Goal: Task Accomplishment & Management: Use online tool/utility

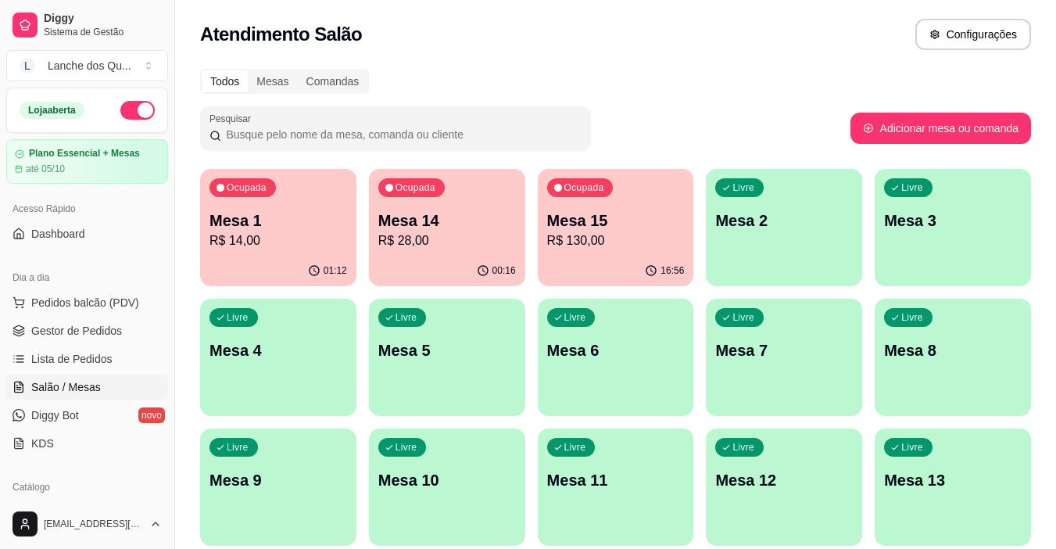
click at [435, 245] on p "R$ 28,00" at bounding box center [447, 240] width 138 height 19
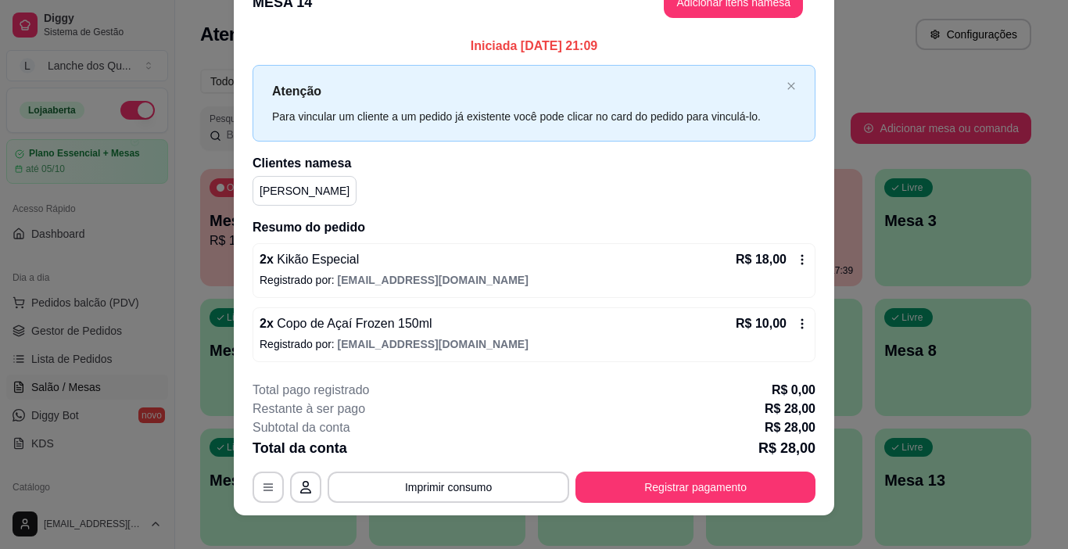
scroll to position [46, 0]
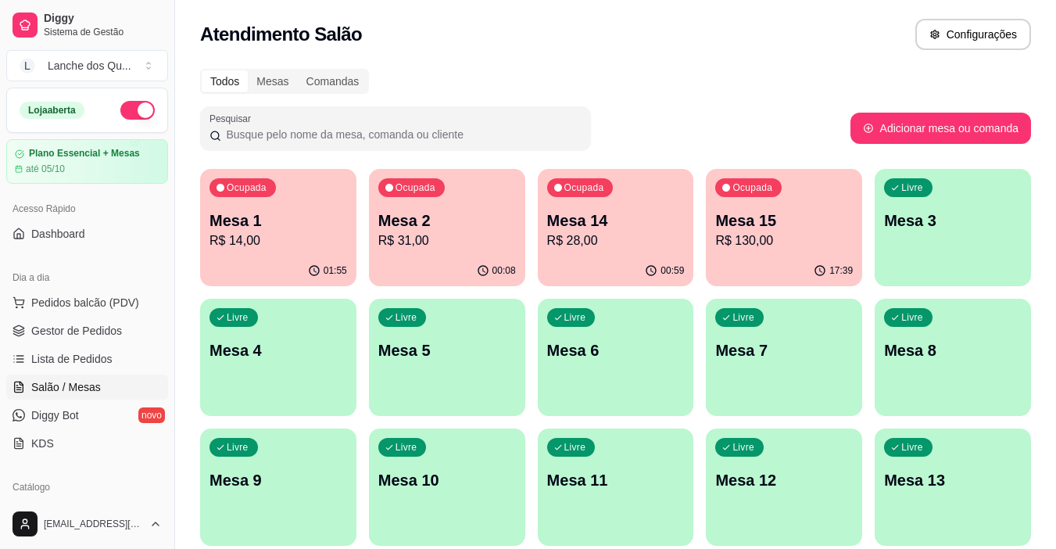
click at [443, 241] on p "R$ 31,00" at bounding box center [447, 240] width 138 height 19
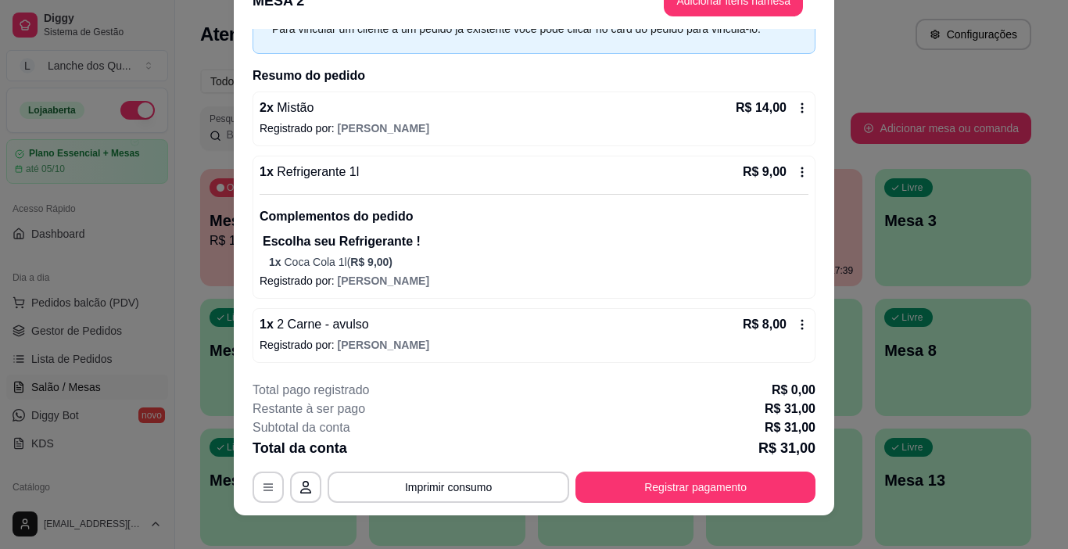
scroll to position [47, 0]
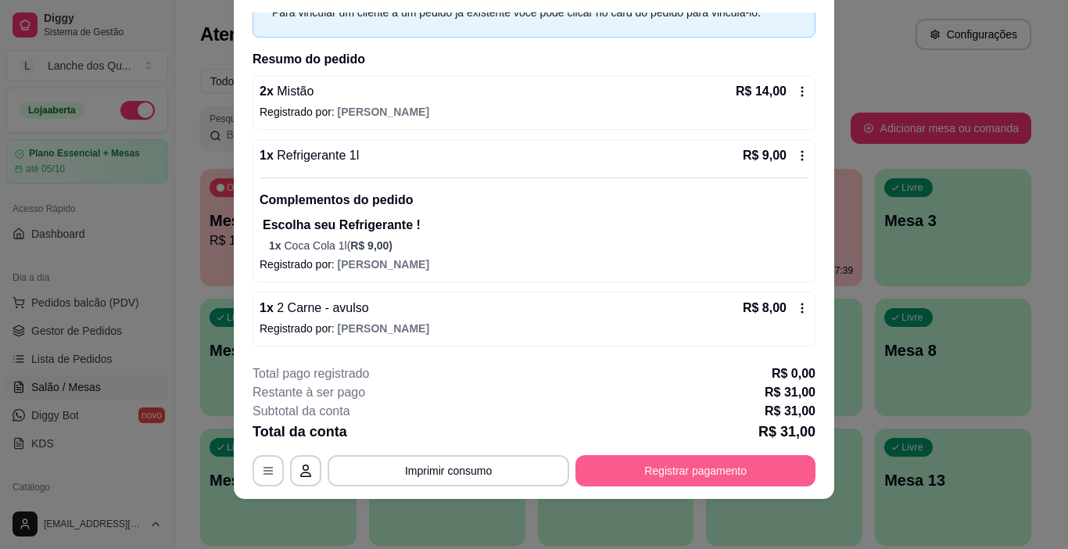
click at [717, 474] on button "Registrar pagamento" at bounding box center [695, 470] width 240 height 31
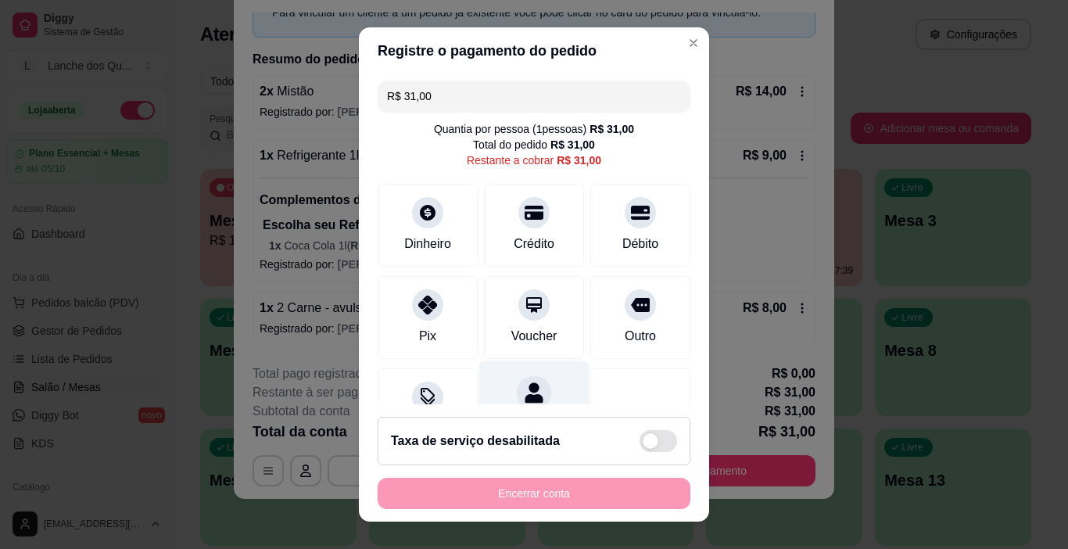
scroll to position [72, 0]
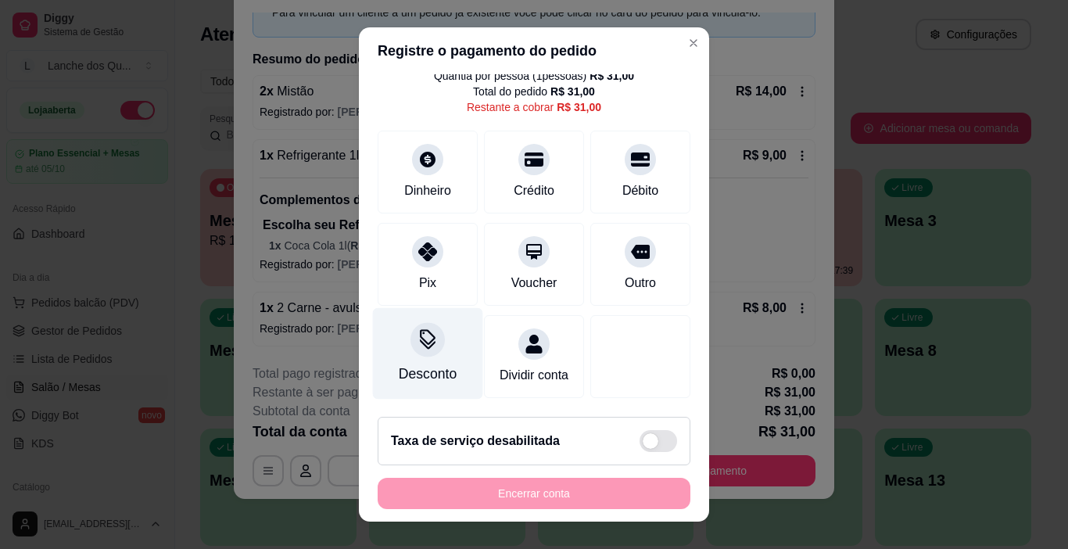
click at [417, 329] on icon at bounding box center [427, 339] width 20 height 20
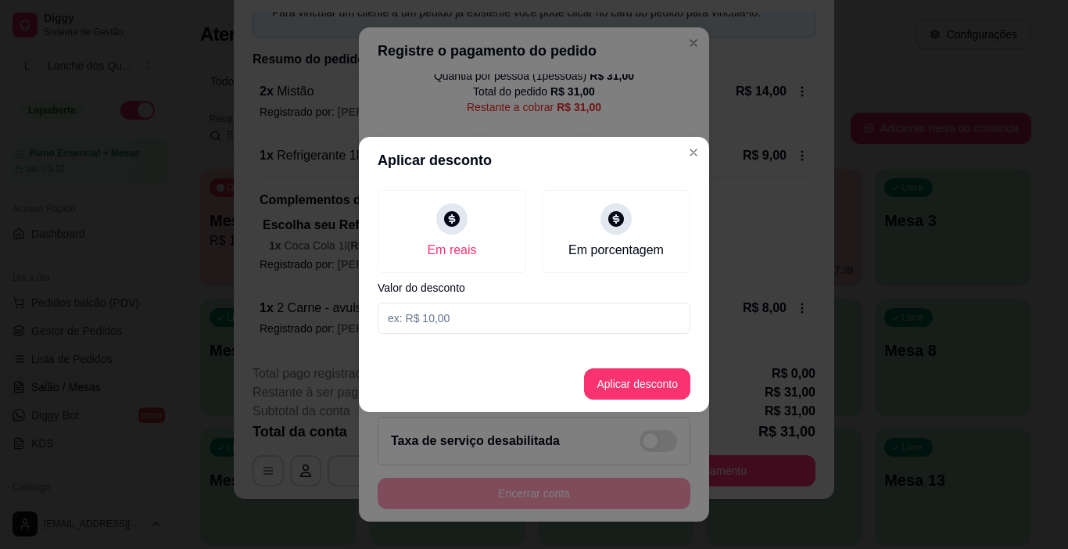
click at [450, 331] on input at bounding box center [534, 317] width 313 height 31
type input "2,00"
click at [671, 392] on button "Aplicar desconto" at bounding box center [637, 383] width 106 height 31
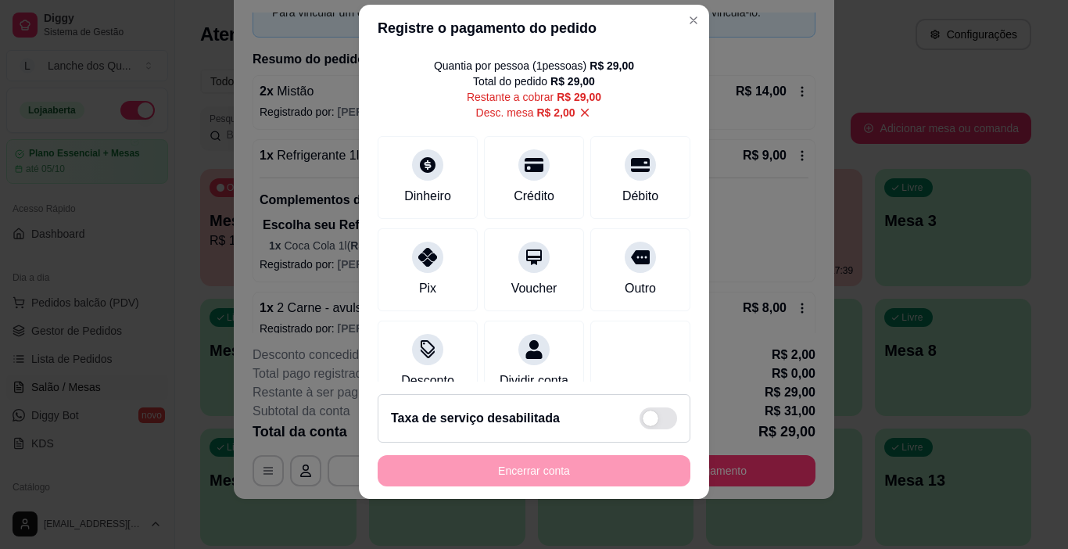
scroll to position [0, 0]
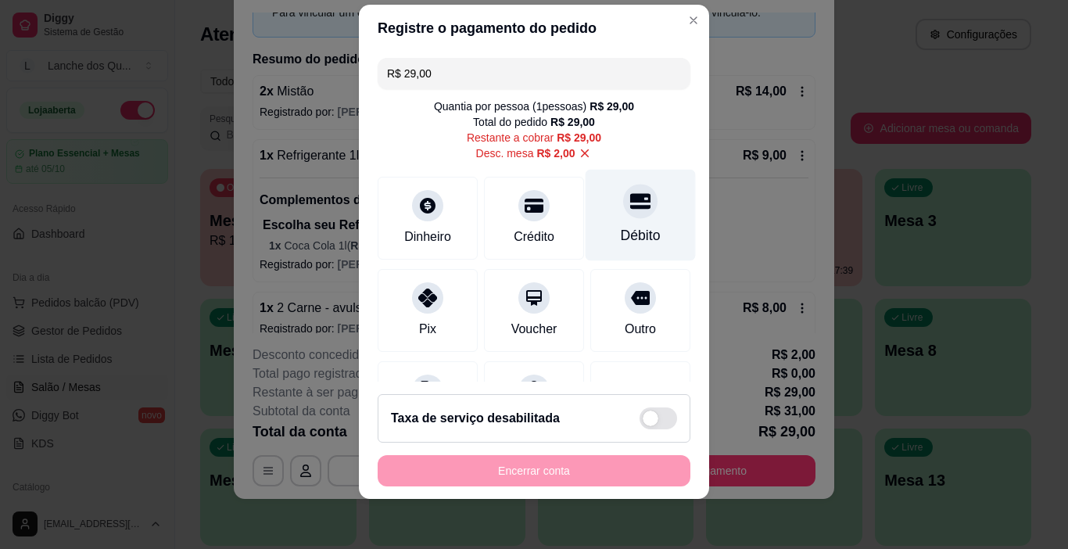
click at [623, 215] on div at bounding box center [640, 201] width 34 height 34
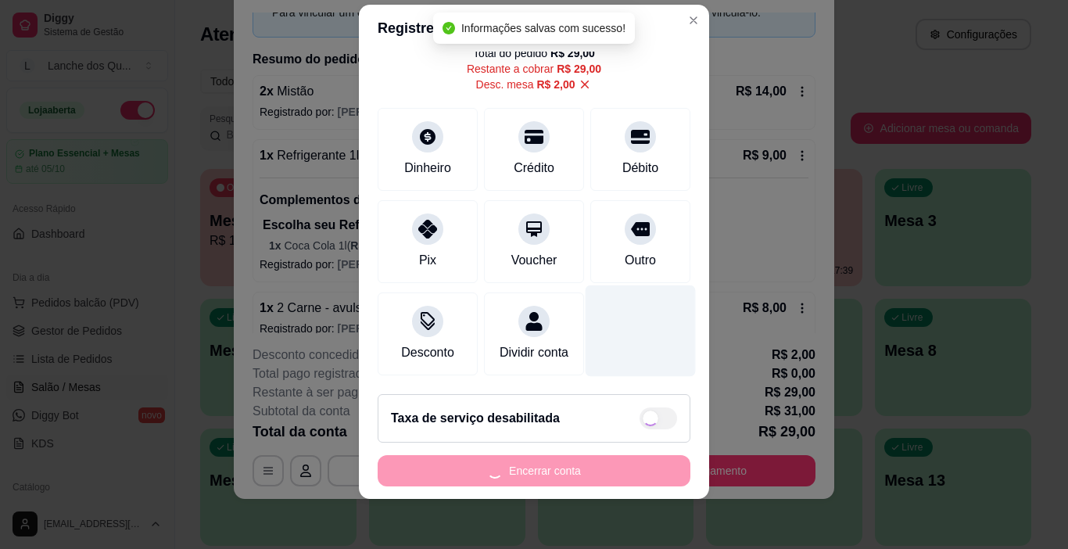
type input "R$ 0,00"
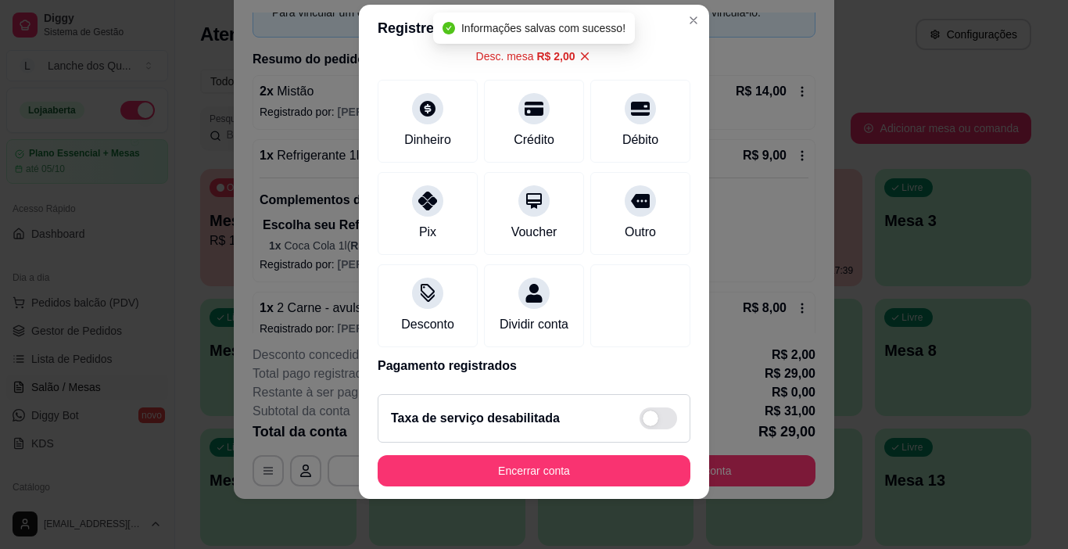
scroll to position [153, 0]
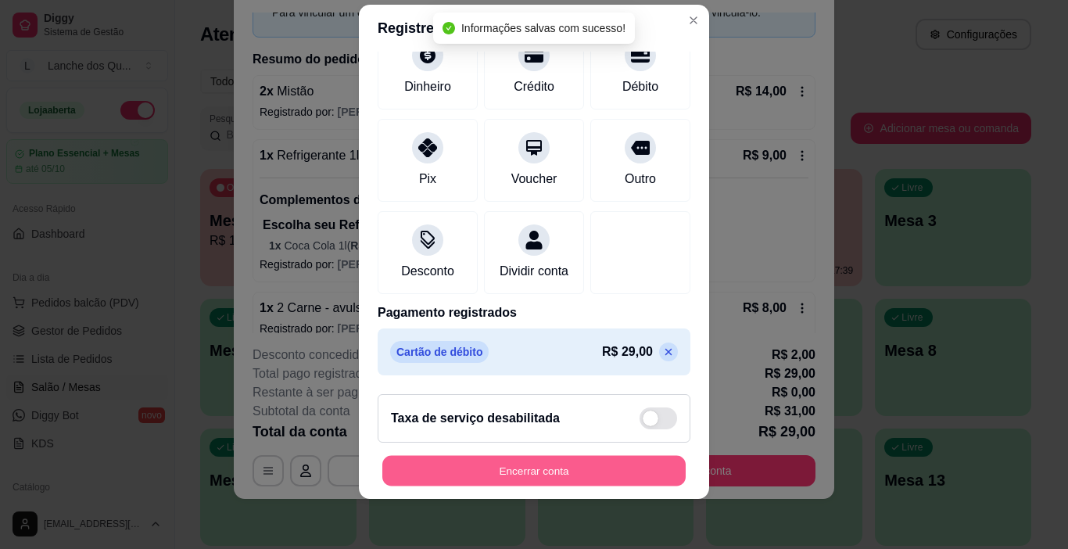
click at [622, 478] on button "Encerrar conta" at bounding box center [533, 471] width 303 height 30
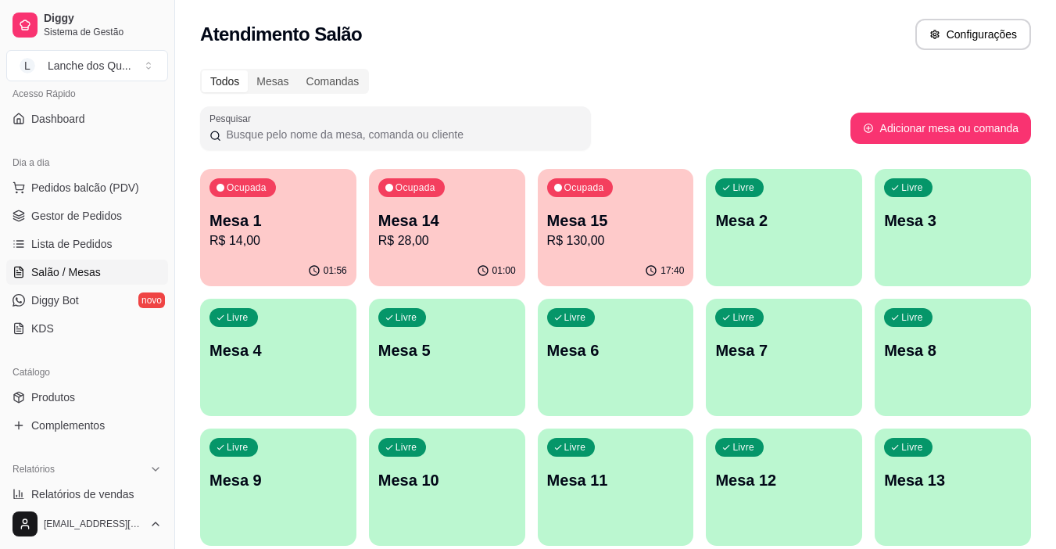
scroll to position [234, 0]
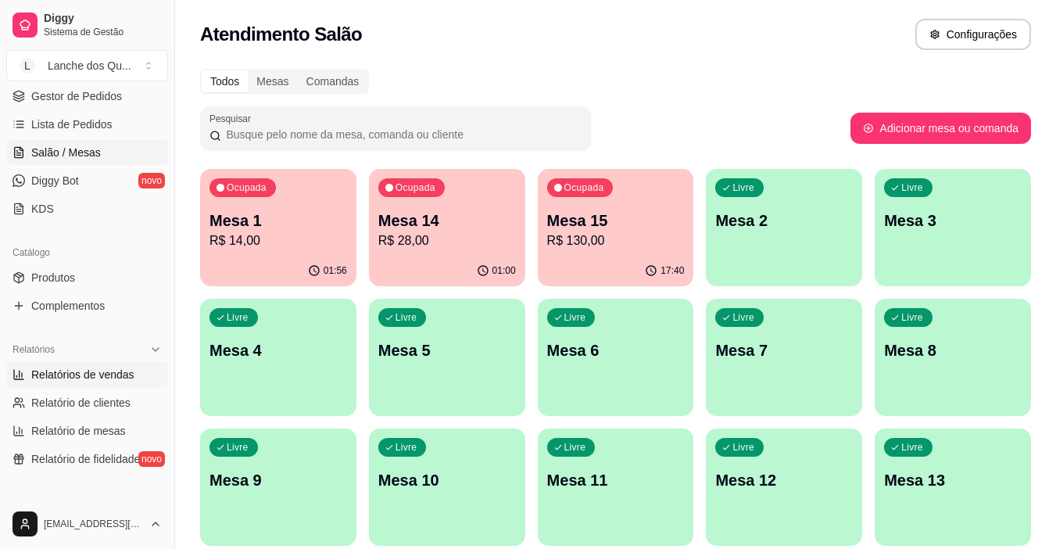
click at [78, 380] on span "Relatórios de vendas" at bounding box center [82, 375] width 103 height 16
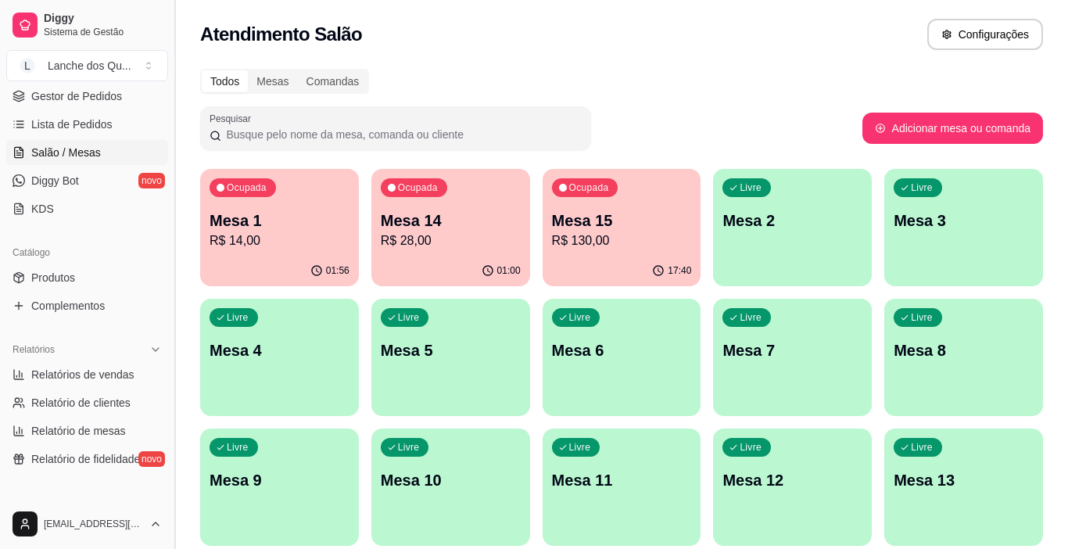
select select "ALL"
select select "0"
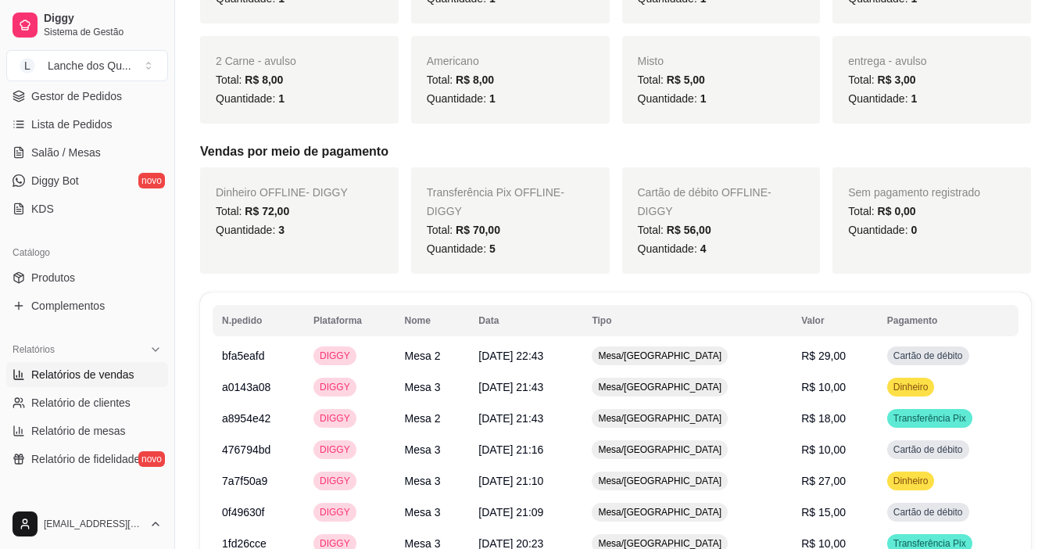
scroll to position [703, 0]
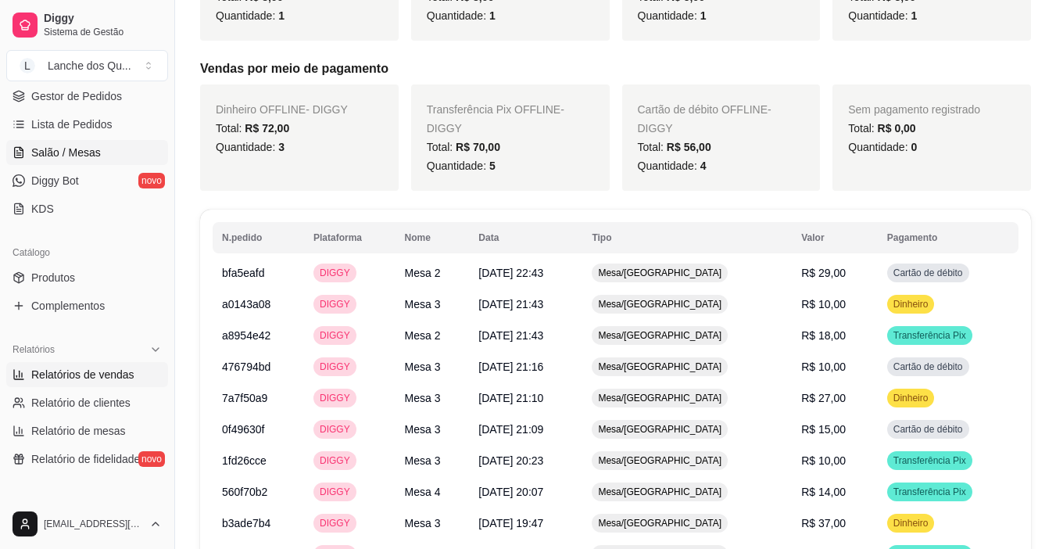
click at [55, 154] on span "Salão / Mesas" at bounding box center [66, 153] width 70 height 16
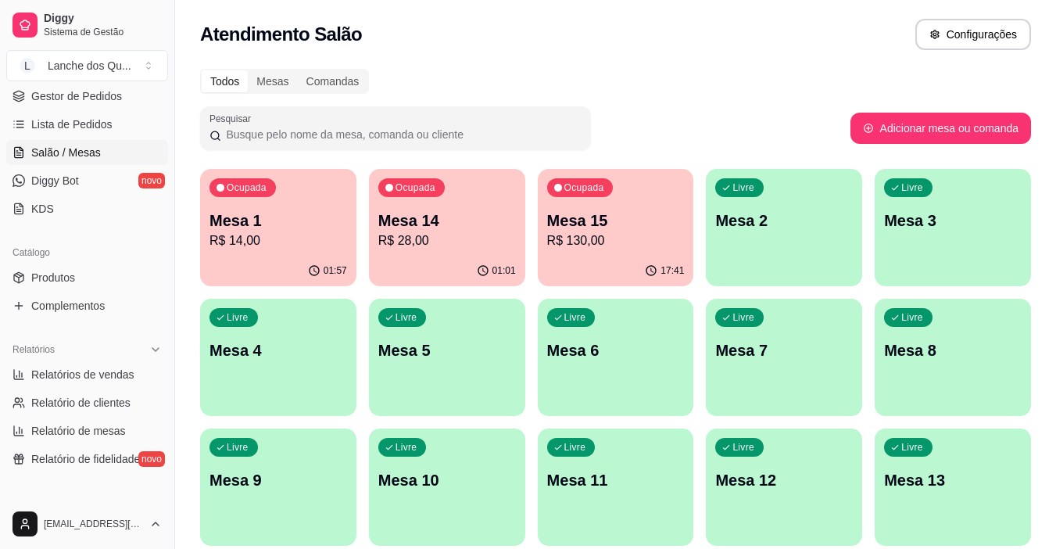
click at [831, 216] on p "Mesa 2" at bounding box center [784, 220] width 138 height 22
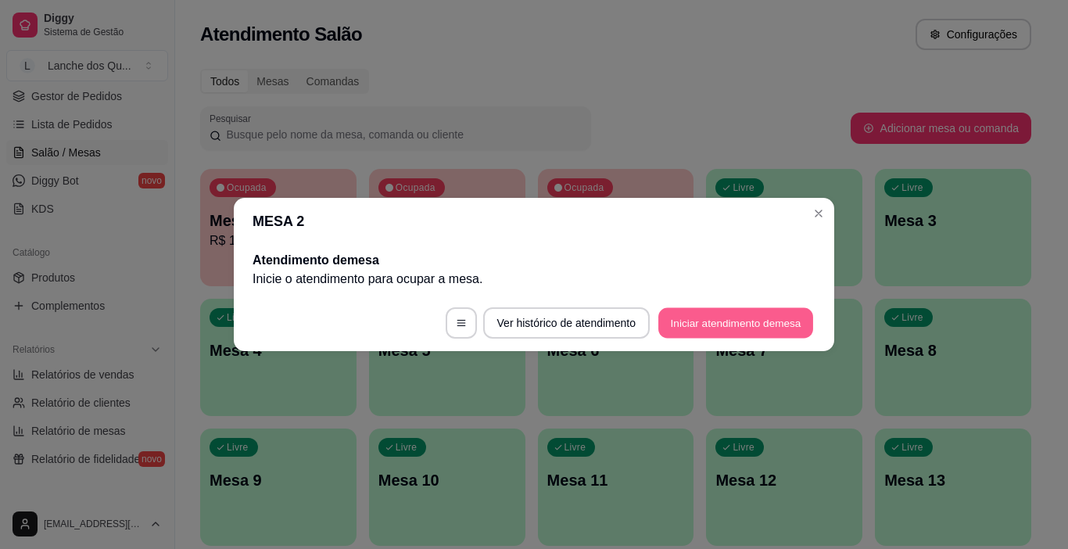
click at [756, 314] on button "Iniciar atendimento de mesa" at bounding box center [735, 323] width 155 height 30
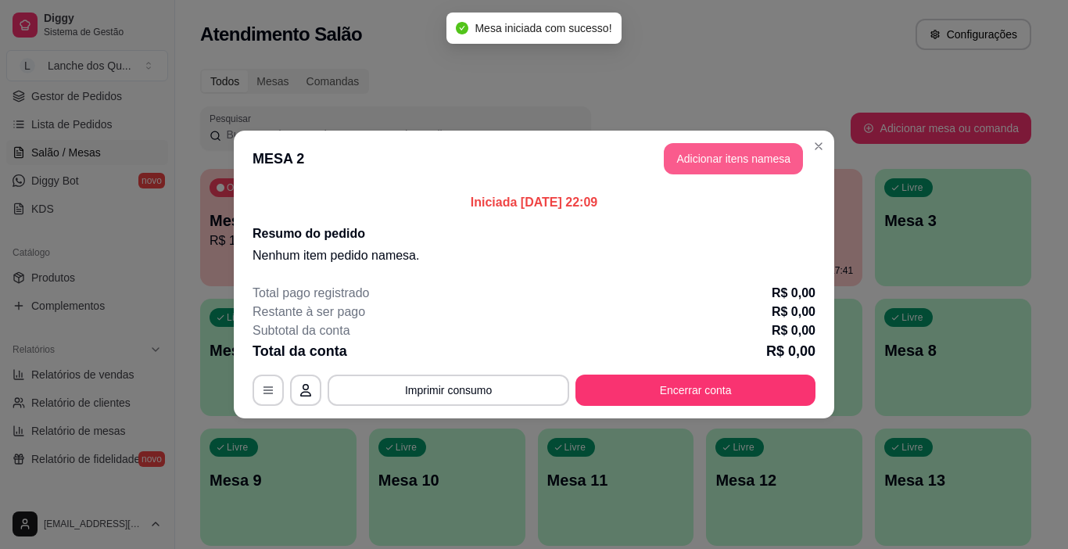
click at [697, 160] on button "Adicionar itens na mesa" at bounding box center [733, 158] width 139 height 31
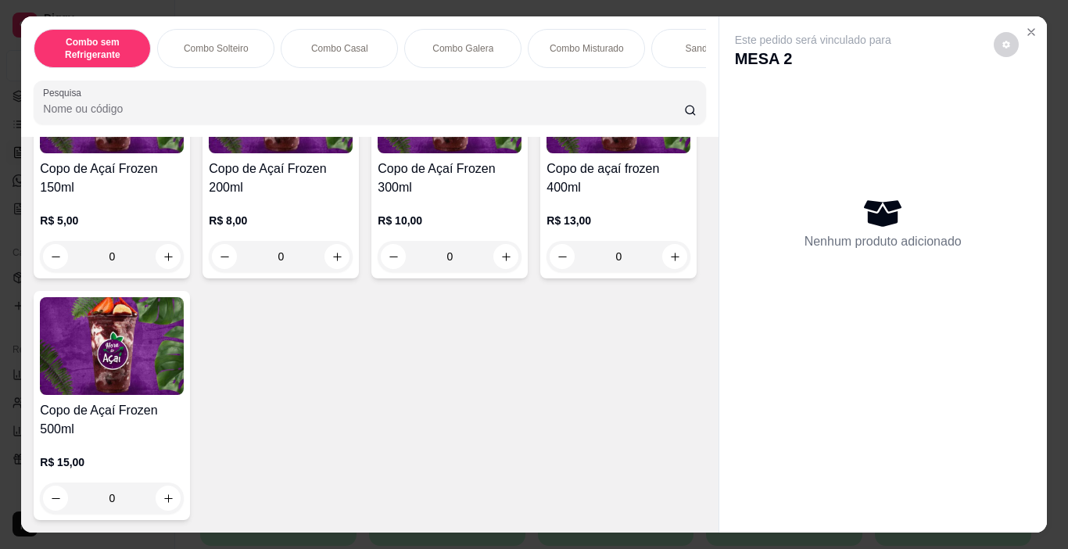
scroll to position [5387, 0]
click at [500, 272] on div "0" at bounding box center [450, 256] width 144 height 31
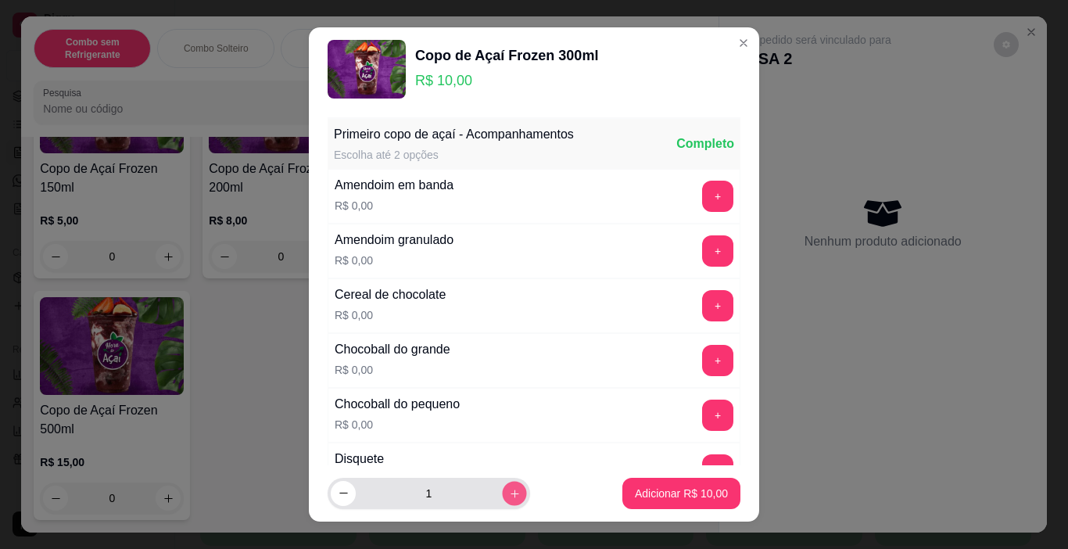
click at [509, 492] on icon "increase-product-quantity" at bounding box center [515, 494] width 12 height 12
type input "2"
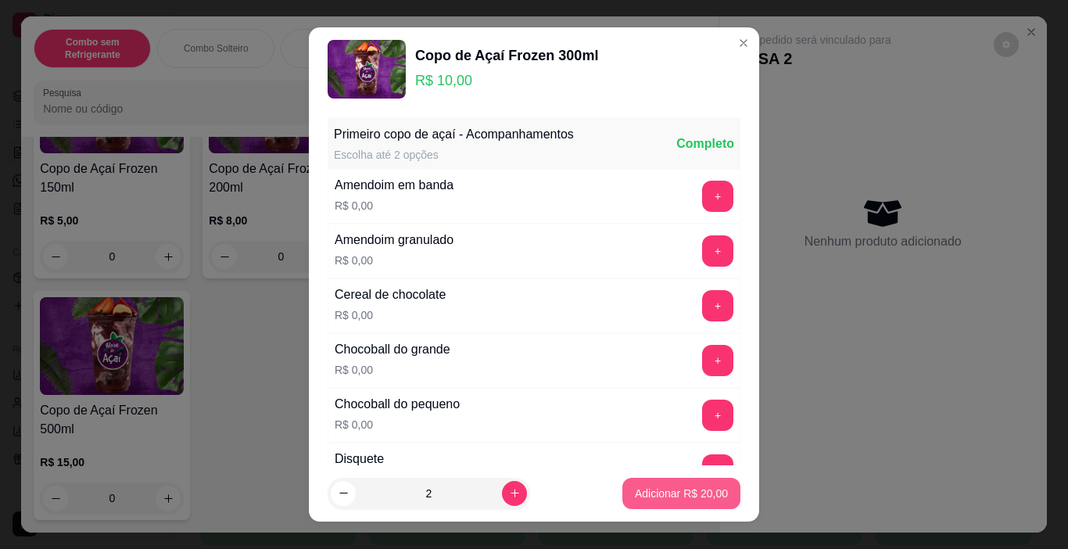
click at [642, 494] on p "Adicionar R$ 20,00" at bounding box center [681, 493] width 93 height 16
type input "2"
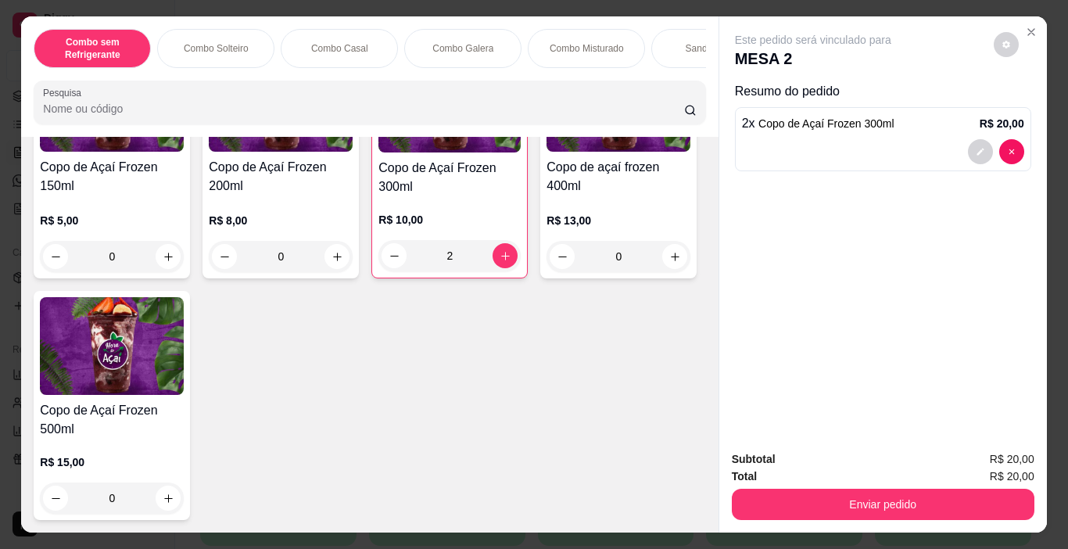
click at [958, 503] on button "Enviar pedido" at bounding box center [883, 504] width 302 height 31
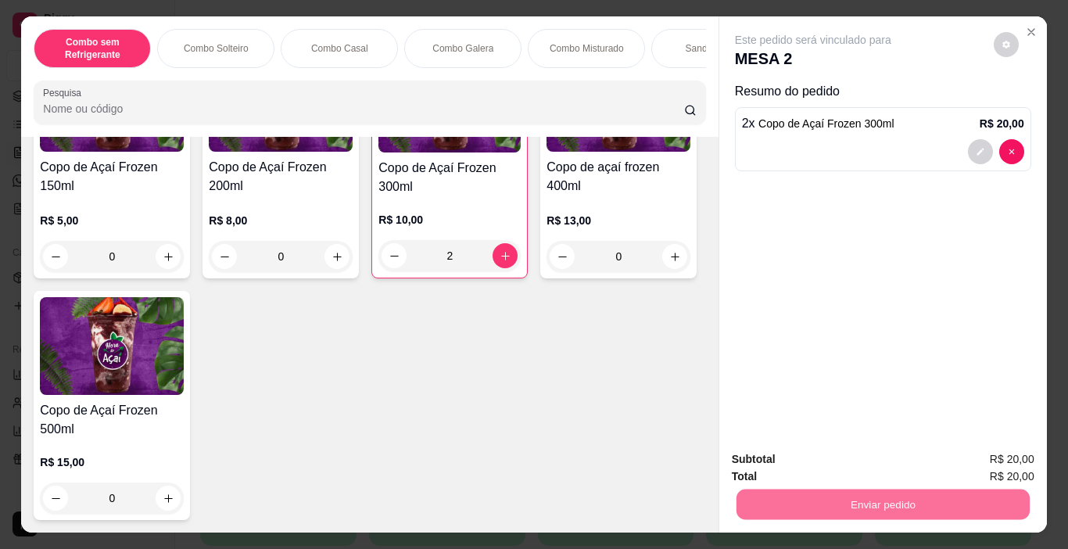
click at [794, 461] on button "Não registrar e enviar pedido" at bounding box center [831, 460] width 163 height 30
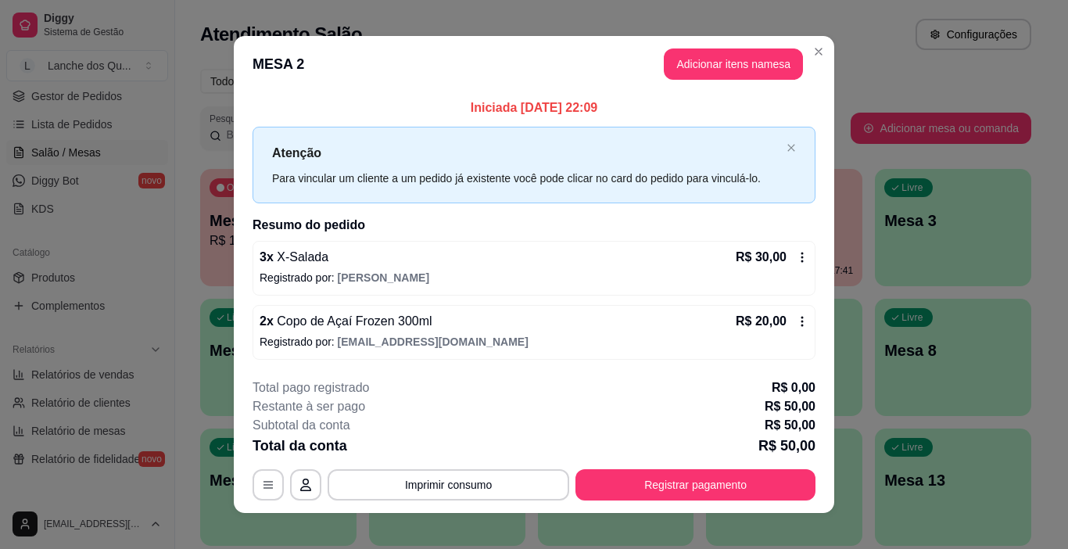
click at [797, 325] on icon at bounding box center [802, 321] width 13 height 13
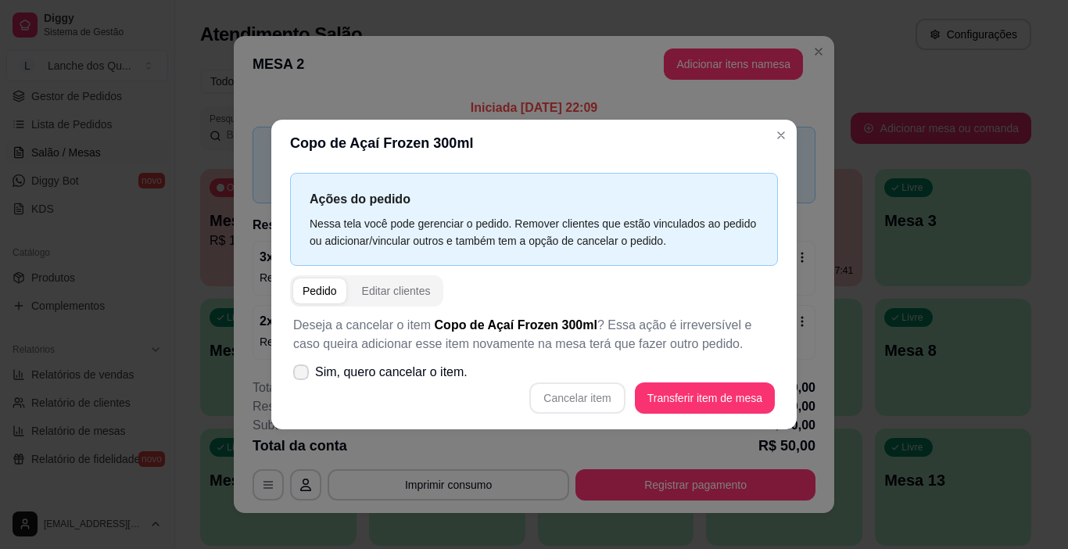
click at [365, 374] on span "Sim, quero cancelar o item." at bounding box center [391, 372] width 152 height 19
click at [302, 375] on input "Sim, quero cancelar o item." at bounding box center [297, 380] width 10 height 10
click at [351, 373] on span "Sim, quero cancelar o item." at bounding box center [391, 372] width 152 height 19
click at [302, 375] on input "Sim, quero cancelar o item." at bounding box center [297, 380] width 10 height 10
click at [378, 370] on span "Sim, quero cancelar o item." at bounding box center [391, 372] width 152 height 19
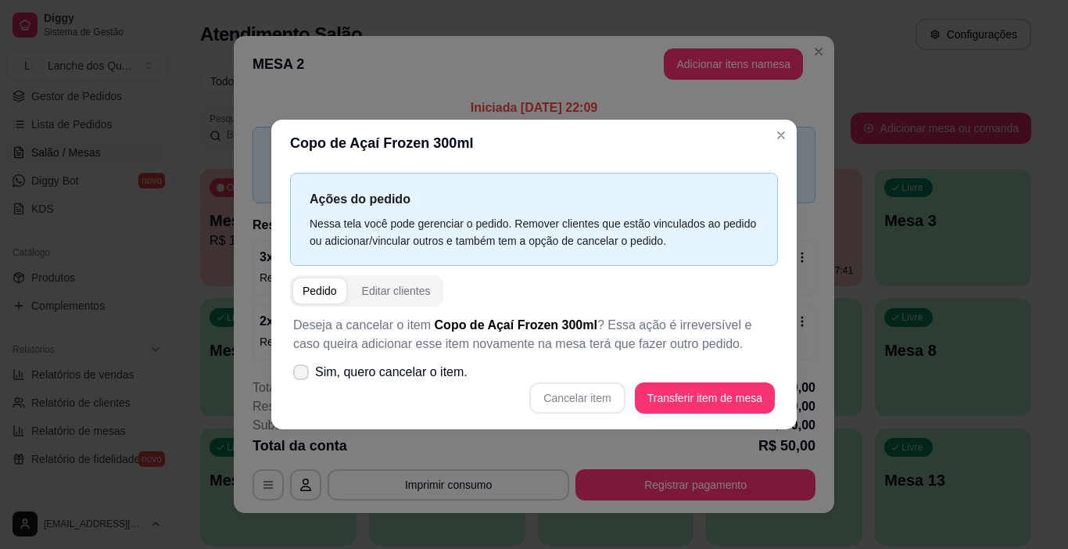
click at [302, 375] on input "Sim, quero cancelar o item." at bounding box center [297, 380] width 10 height 10
checkbox input "true"
click at [569, 399] on button "Cancelar item" at bounding box center [576, 397] width 95 height 31
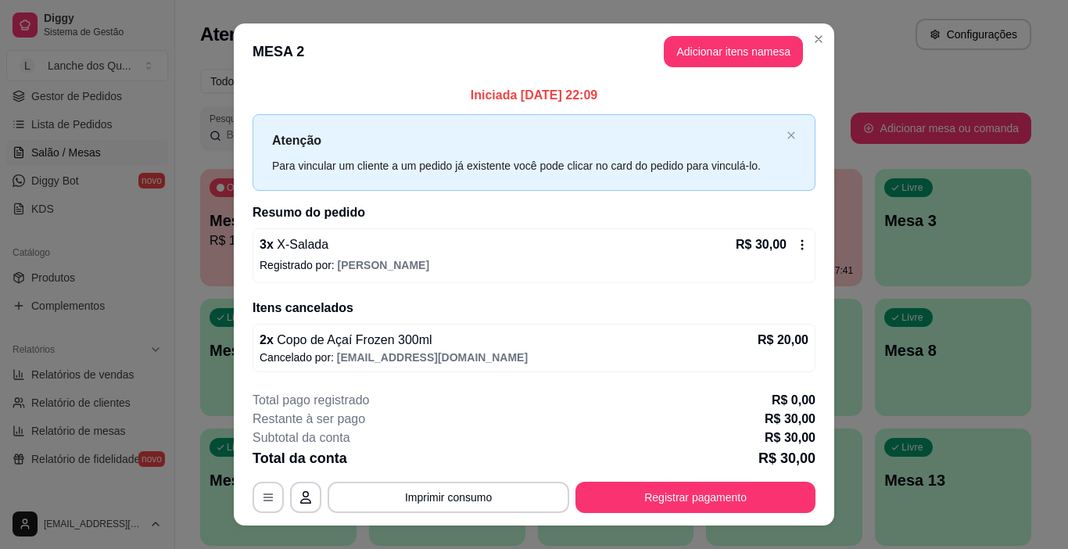
click at [687, 262] on p "Registrado por: [PERSON_NAME]" at bounding box center [533, 265] width 549 height 16
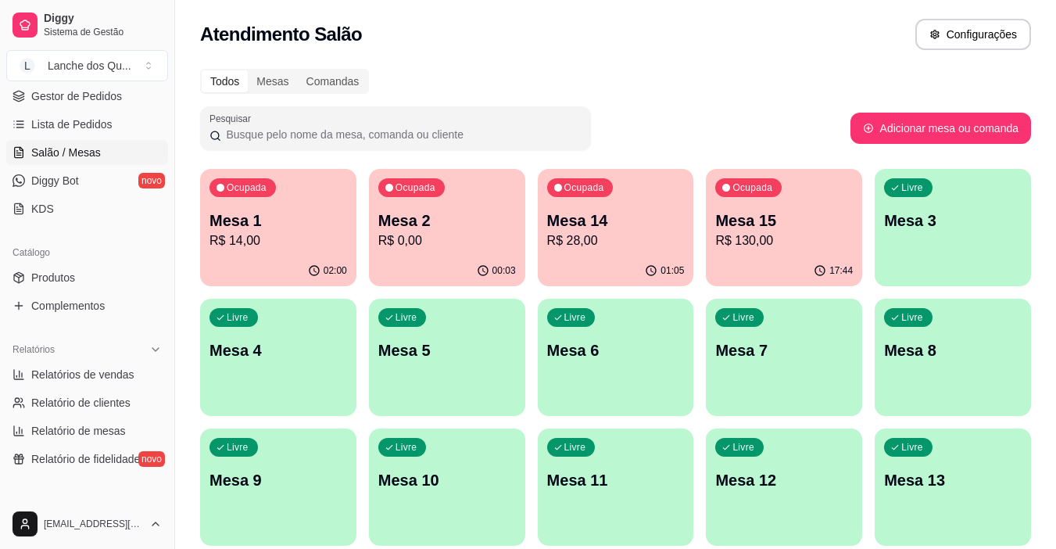
click at [986, 216] on p "Mesa 3" at bounding box center [953, 220] width 138 height 22
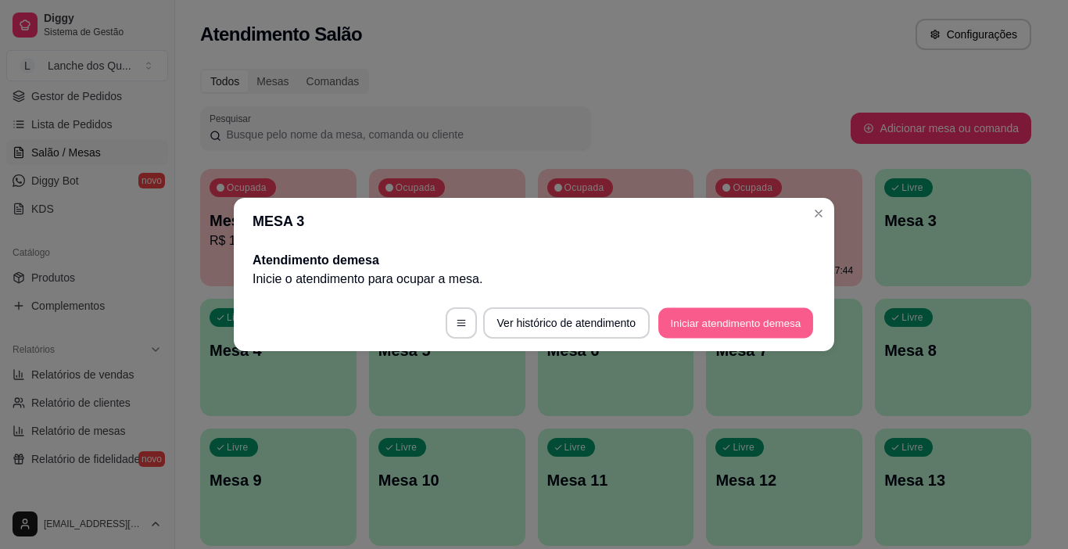
click at [698, 324] on button "Iniciar atendimento de mesa" at bounding box center [735, 323] width 155 height 30
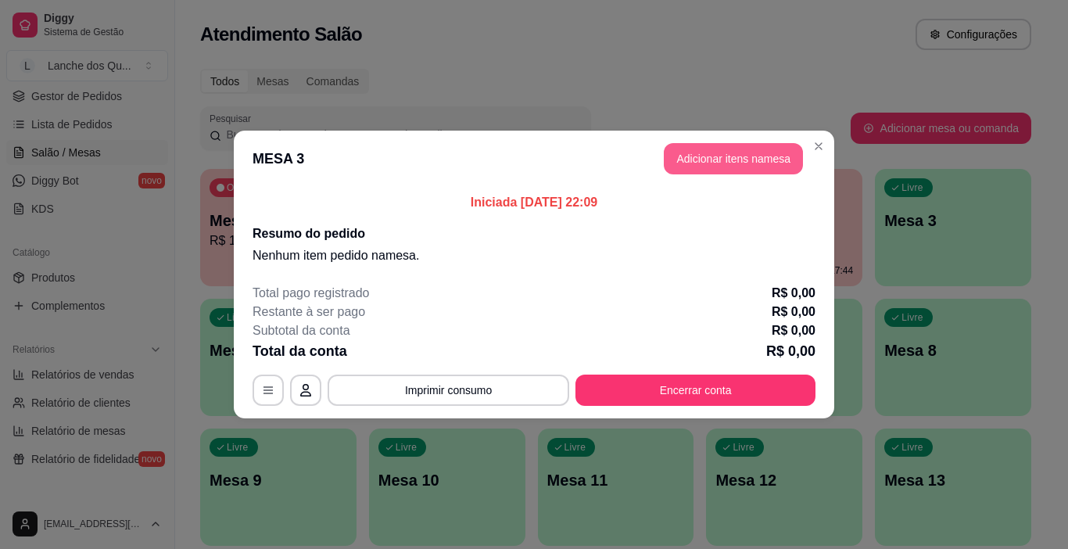
click at [714, 159] on button "Adicionar itens na mesa" at bounding box center [733, 158] width 139 height 31
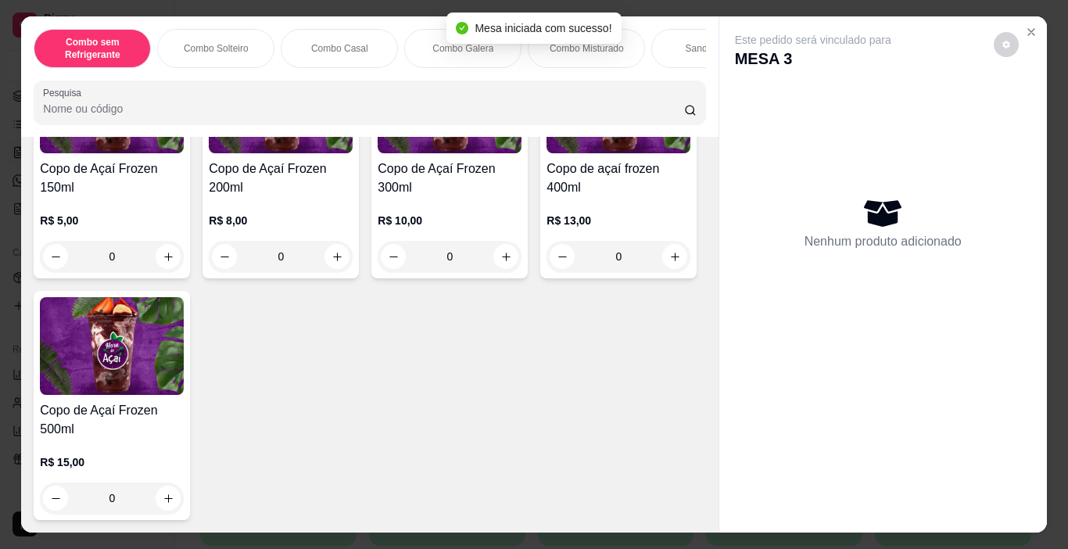
scroll to position [5464, 0]
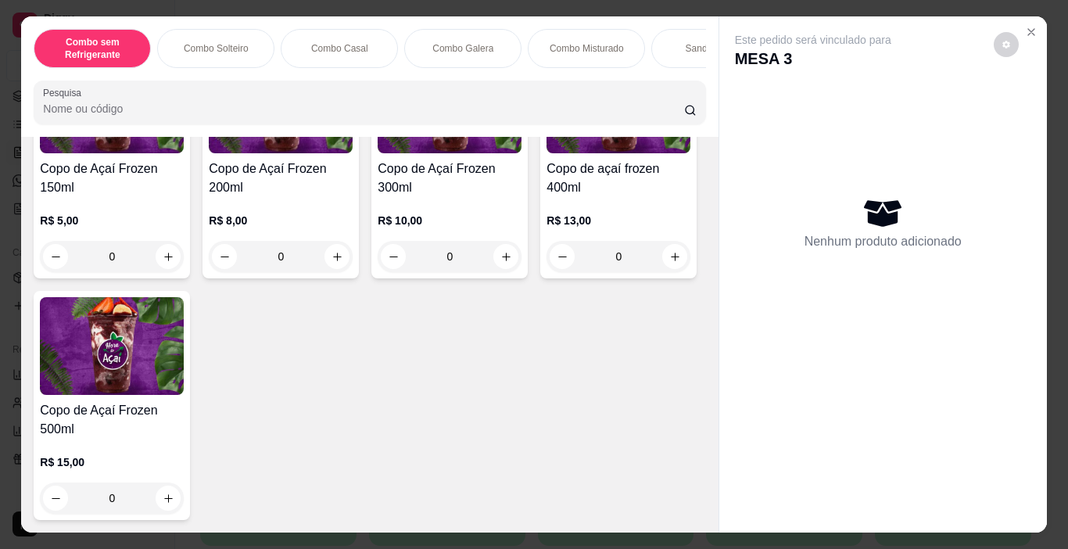
click at [501, 254] on div "0" at bounding box center [450, 256] width 144 height 31
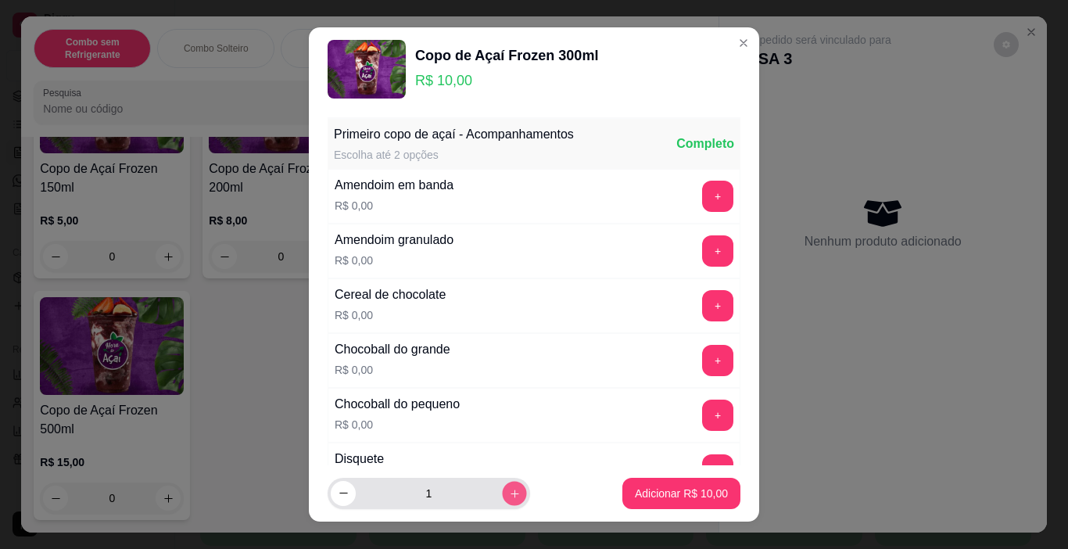
click at [509, 492] on icon "increase-product-quantity" at bounding box center [515, 494] width 12 height 12
type input "2"
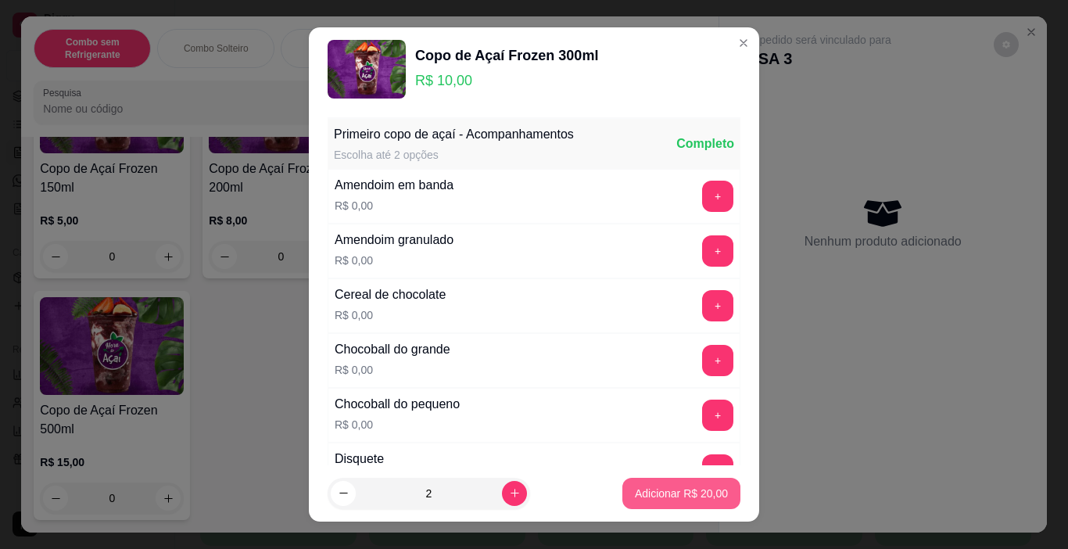
click at [676, 492] on p "Adicionar R$ 20,00" at bounding box center [681, 493] width 93 height 16
type input "2"
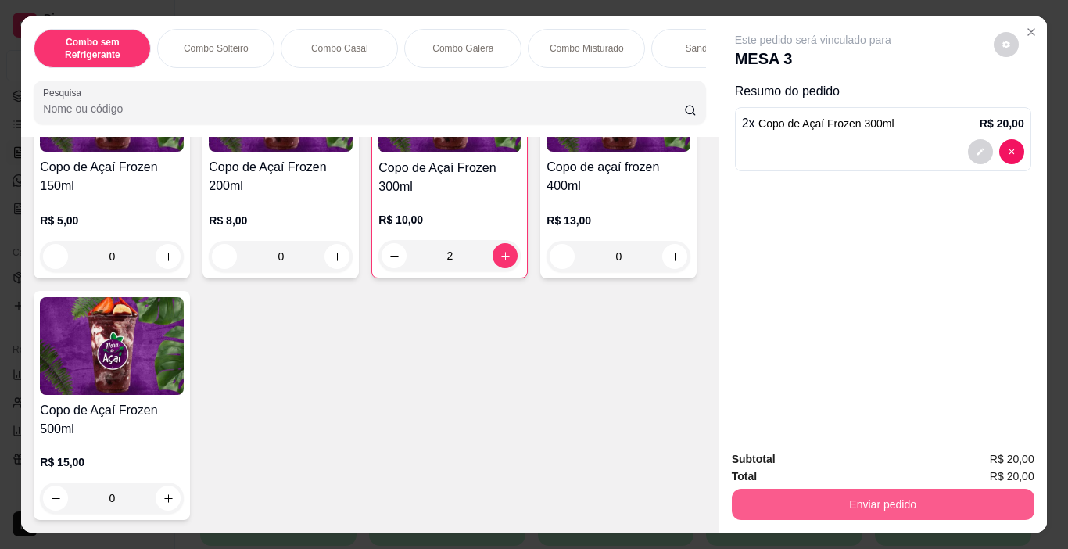
click at [777, 494] on button "Enviar pedido" at bounding box center [883, 504] width 302 height 31
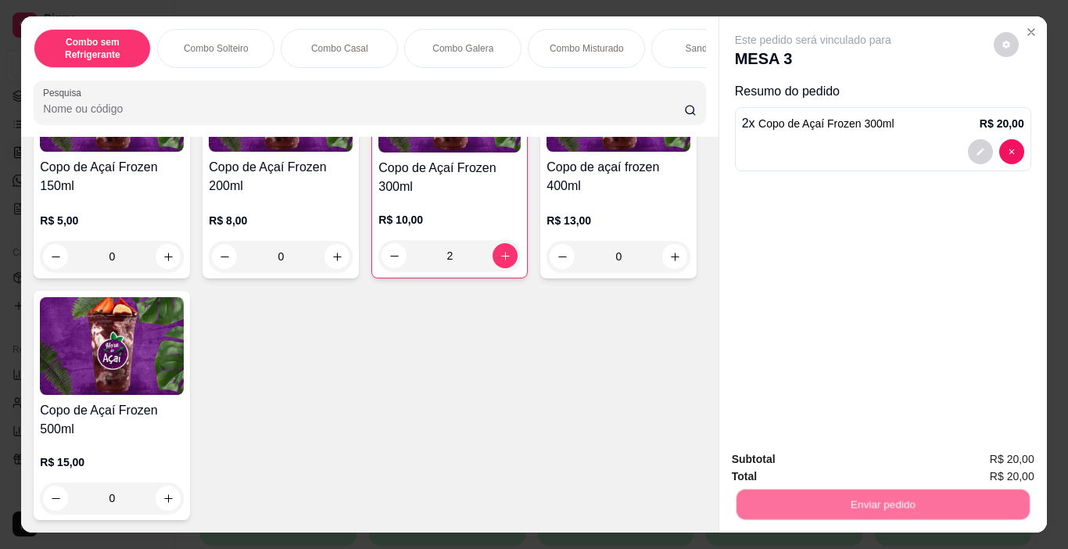
click at [771, 446] on button "Não registrar e enviar pedido" at bounding box center [831, 459] width 158 height 29
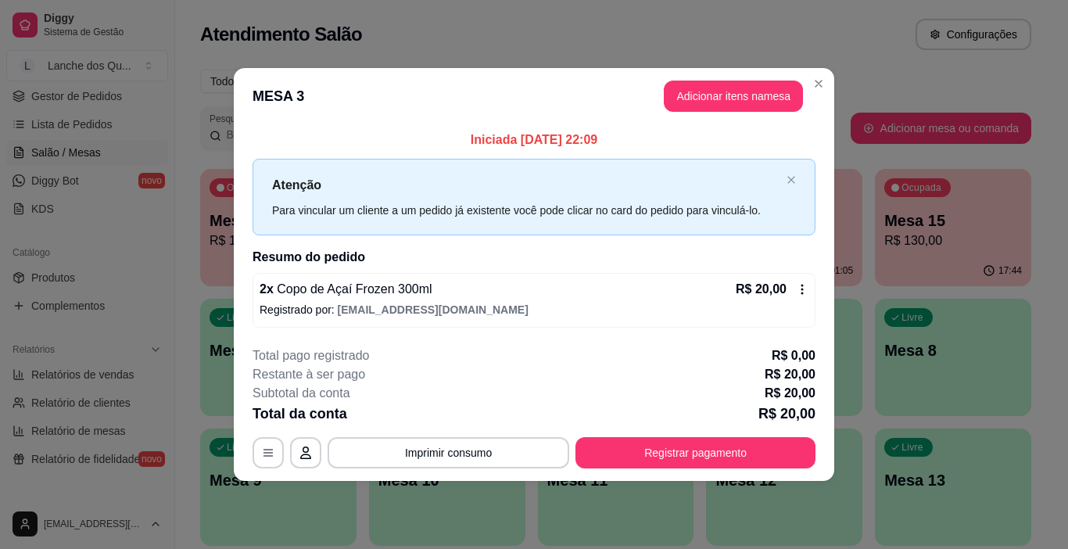
click at [743, 454] on button "Registrar pagamento" at bounding box center [695, 452] width 240 height 31
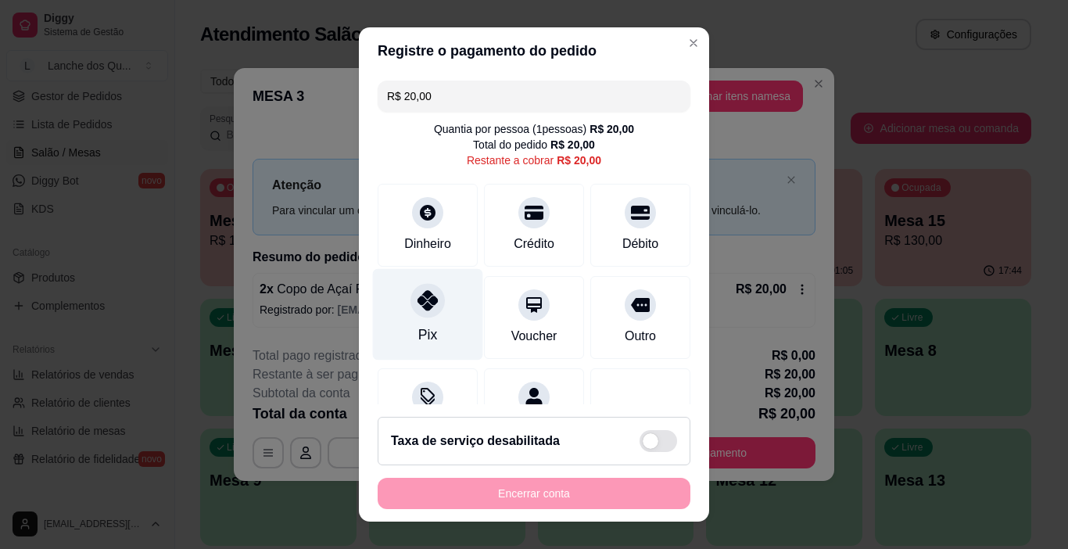
click at [427, 308] on icon at bounding box center [427, 300] width 20 height 20
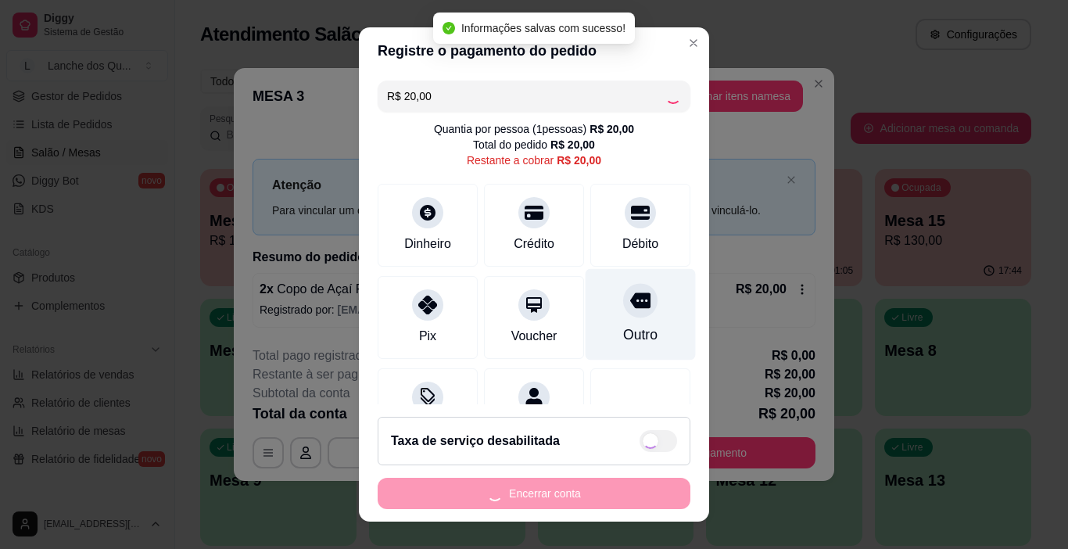
type input "R$ 0,00"
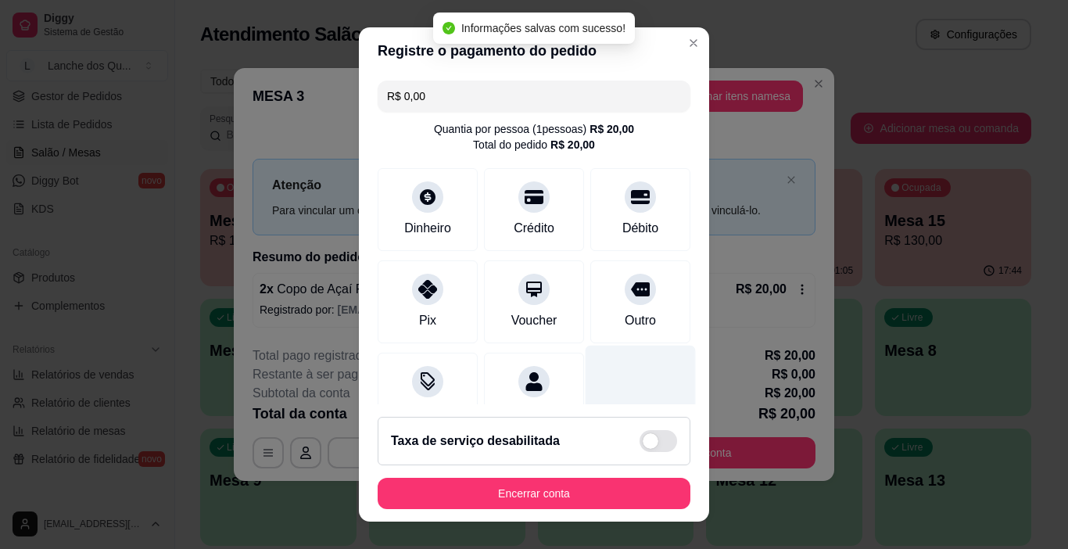
scroll to position [138, 0]
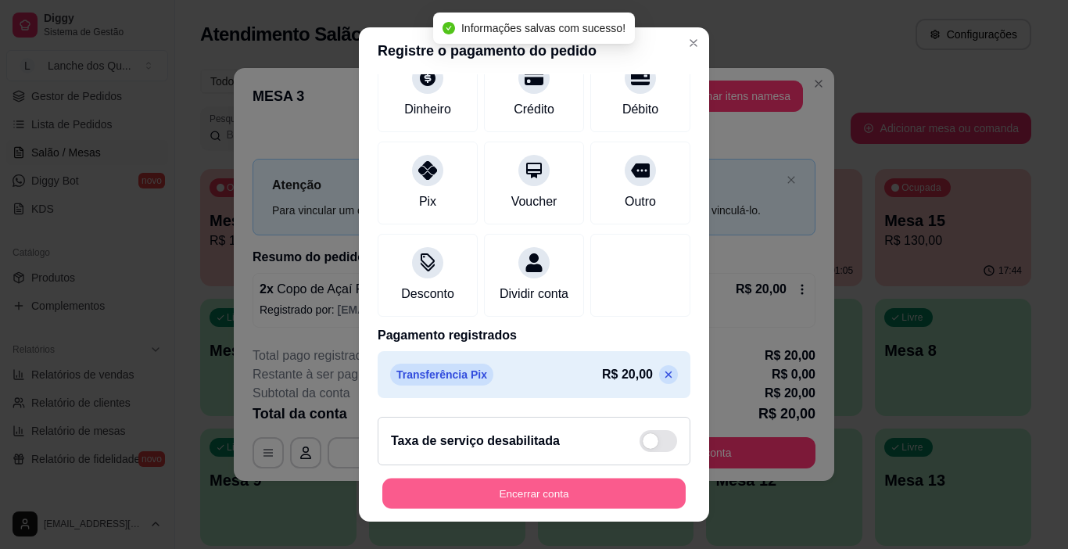
click at [607, 500] on button "Encerrar conta" at bounding box center [533, 493] width 303 height 30
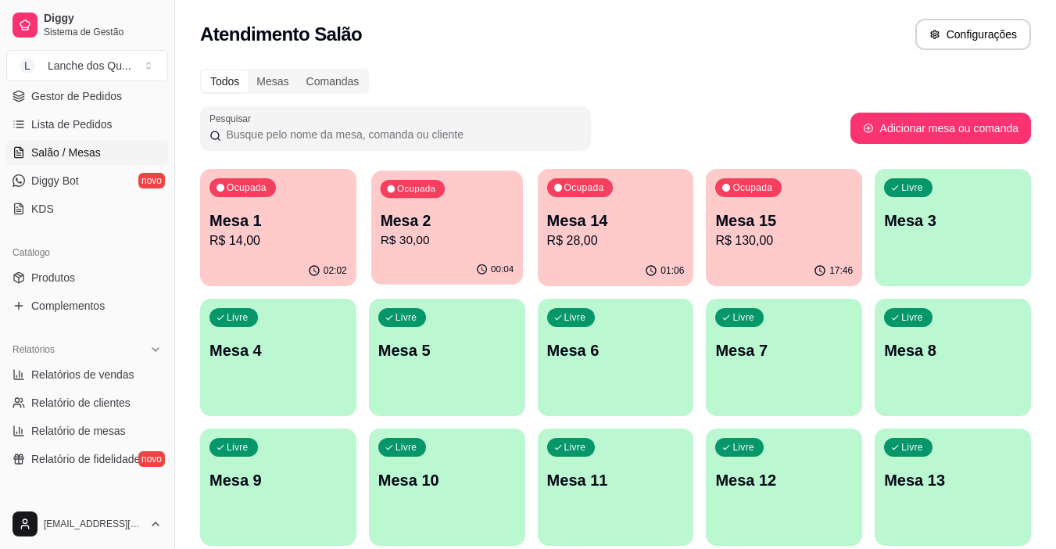
click at [478, 245] on p "R$ 30,00" at bounding box center [447, 240] width 134 height 18
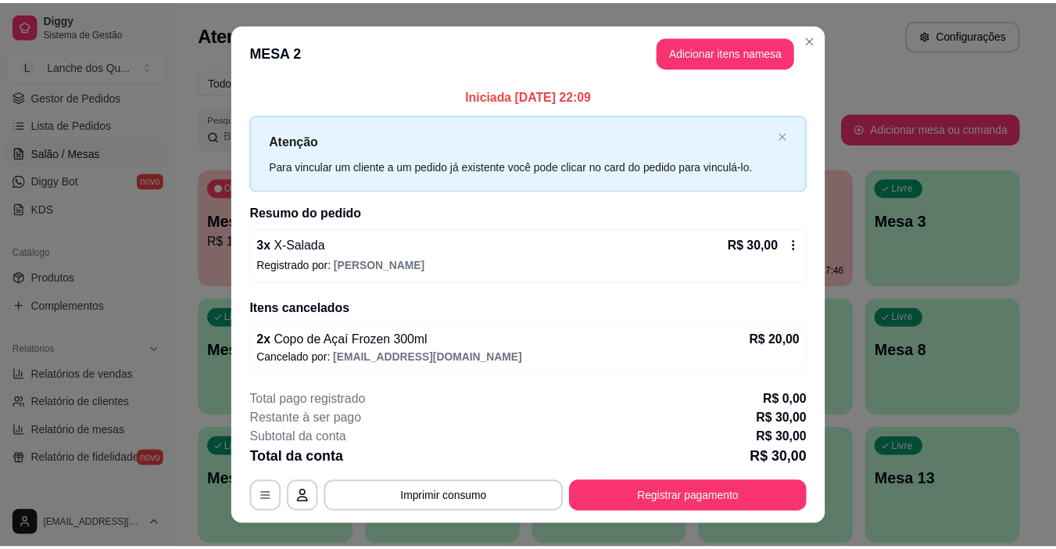
scroll to position [27, 0]
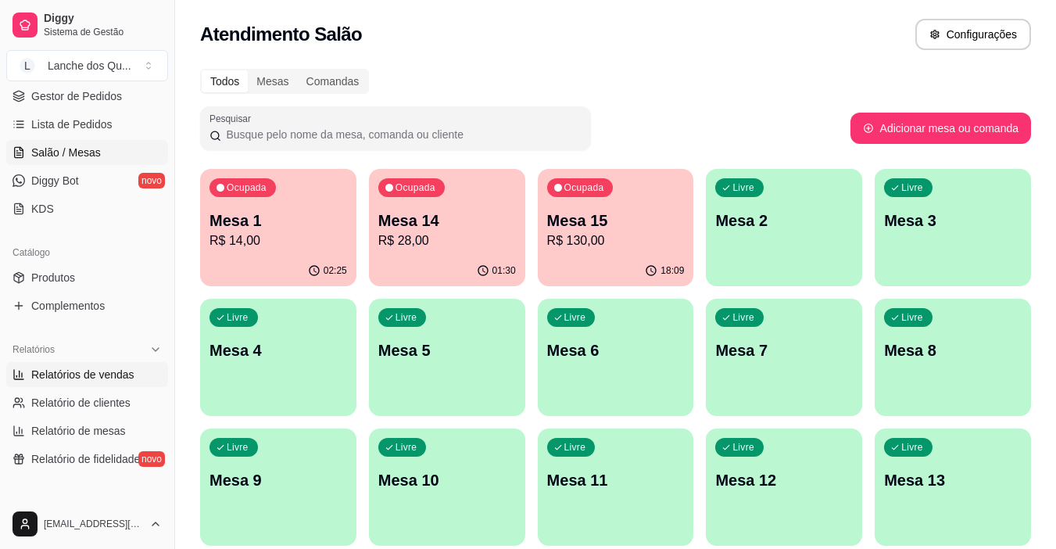
click at [71, 376] on span "Relatórios de vendas" at bounding box center [82, 375] width 103 height 16
select select "ALL"
select select "0"
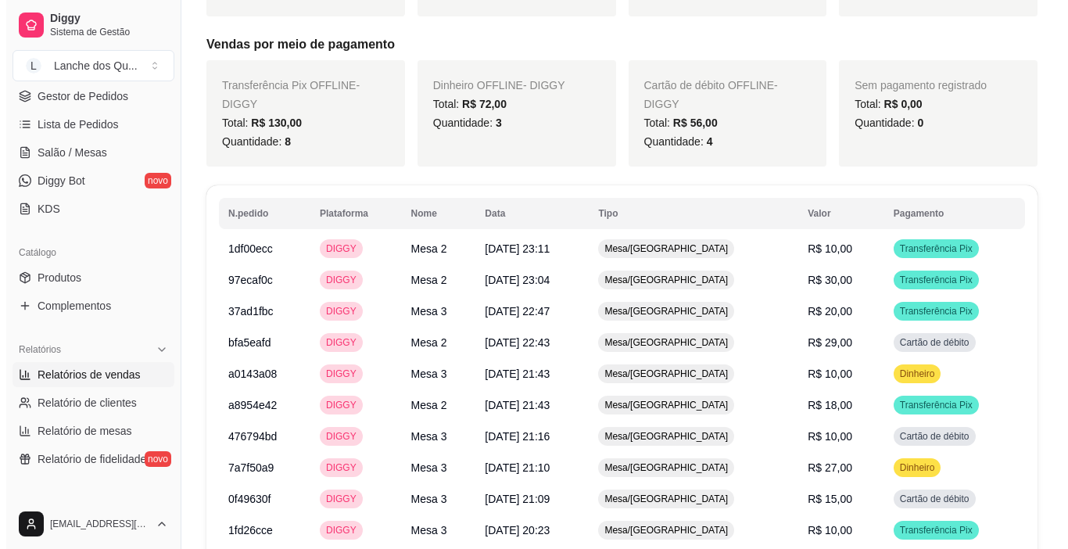
scroll to position [728, 0]
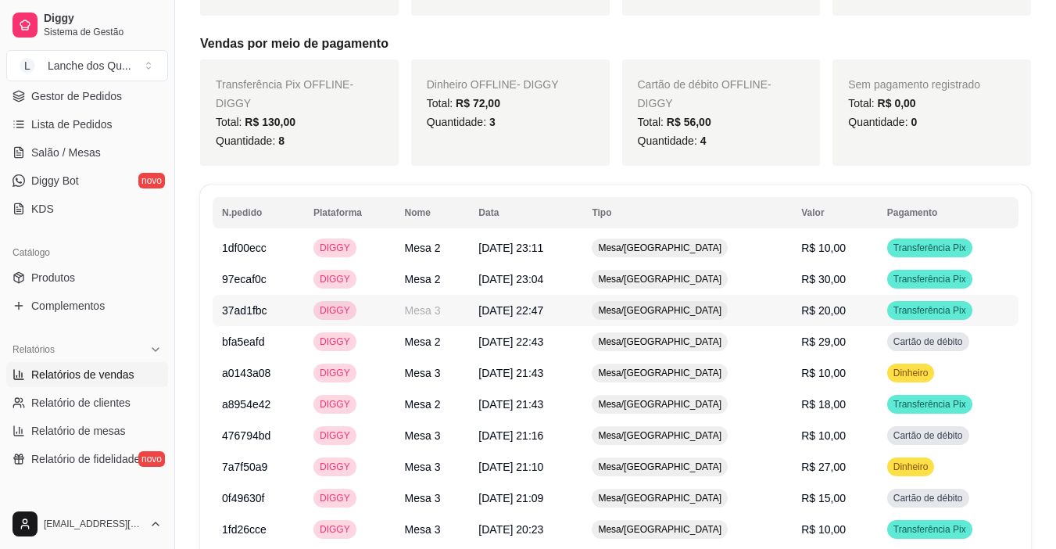
click at [906, 319] on div "Transferência Pix" at bounding box center [929, 310] width 85 height 19
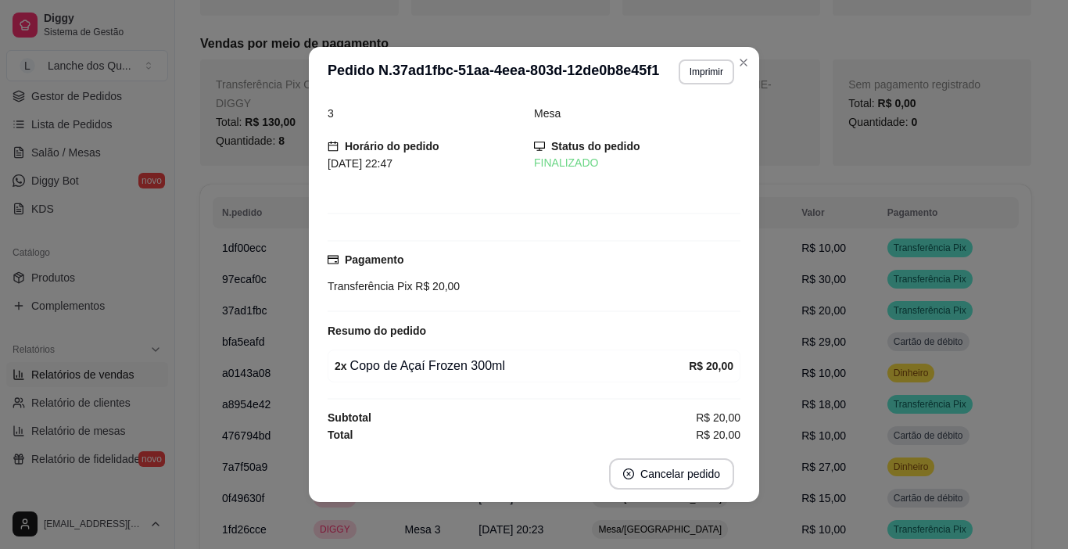
scroll to position [20, 0]
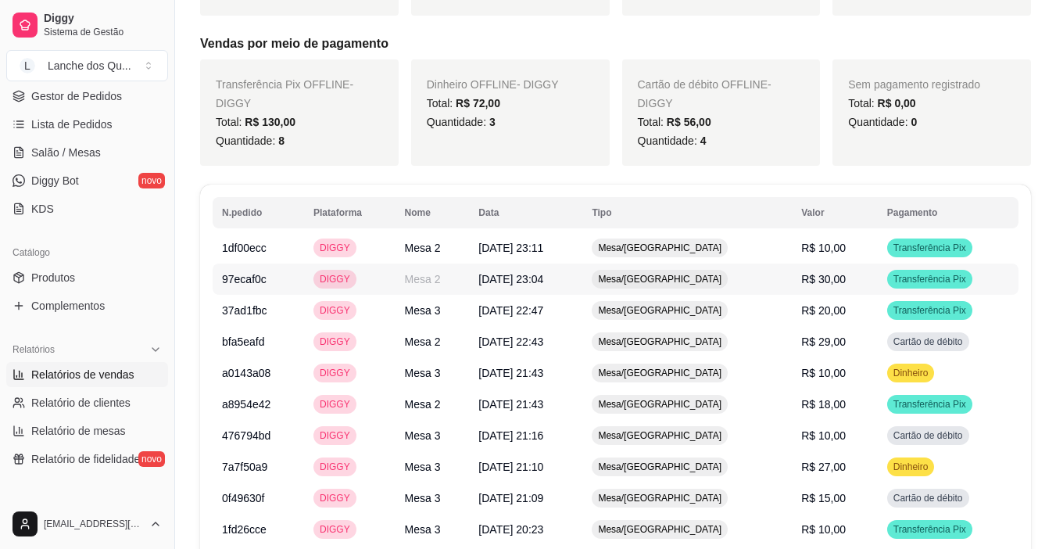
click at [923, 275] on span "Transferência Pix" at bounding box center [929, 279] width 79 height 13
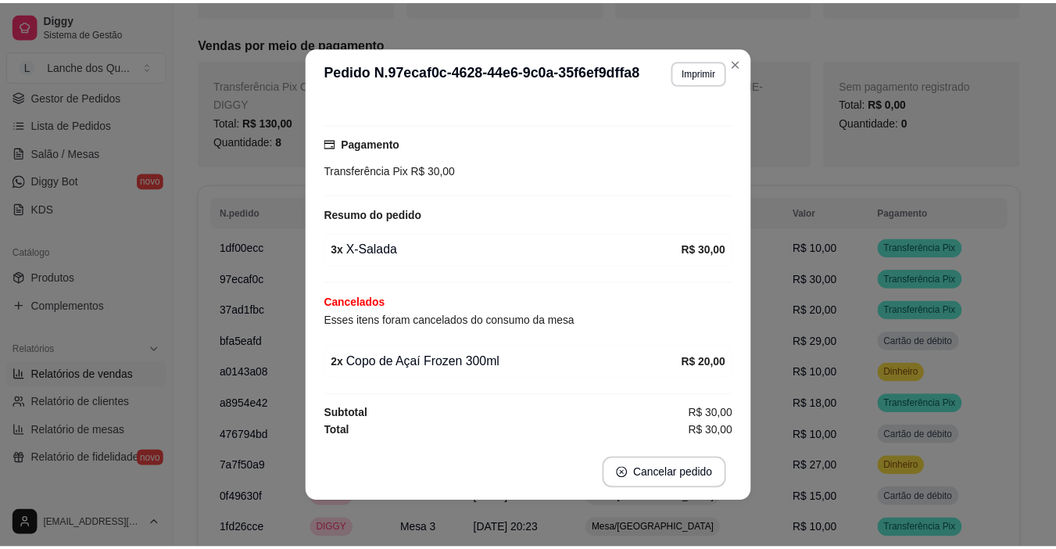
scroll to position [3, 0]
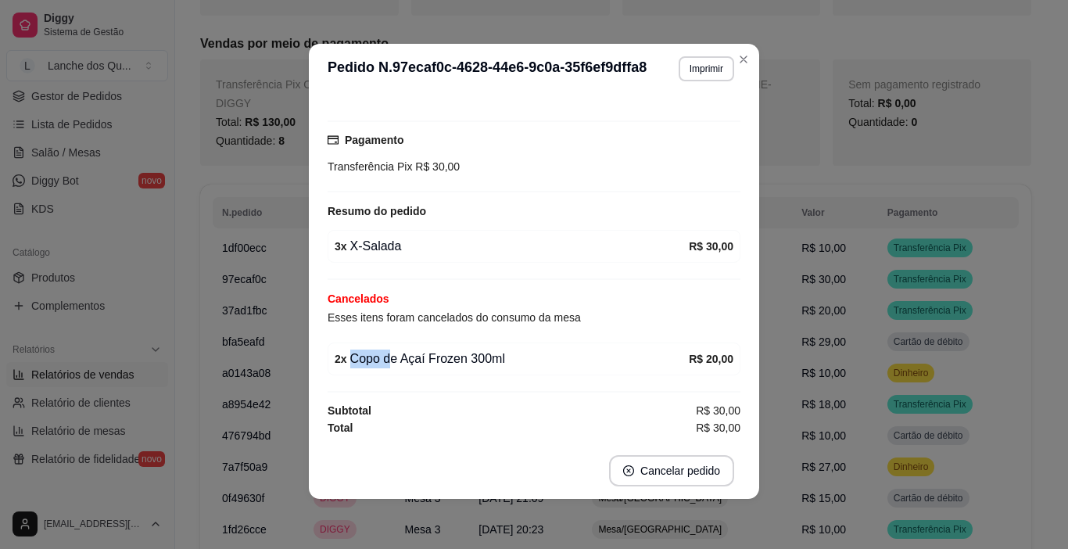
drag, startPoint x: 421, startPoint y: 345, endPoint x: 464, endPoint y: 342, distance: 43.2
click at [449, 342] on div "2 x Copo de Açaí Frozen 300ml R$ 20,00" at bounding box center [534, 358] width 413 height 33
click at [482, 340] on div "Número da Mesa 2 Tipo Mesa Horário do pedido [DATE] 23:04 Status do pedido FINA…" at bounding box center [534, 268] width 413 height 336
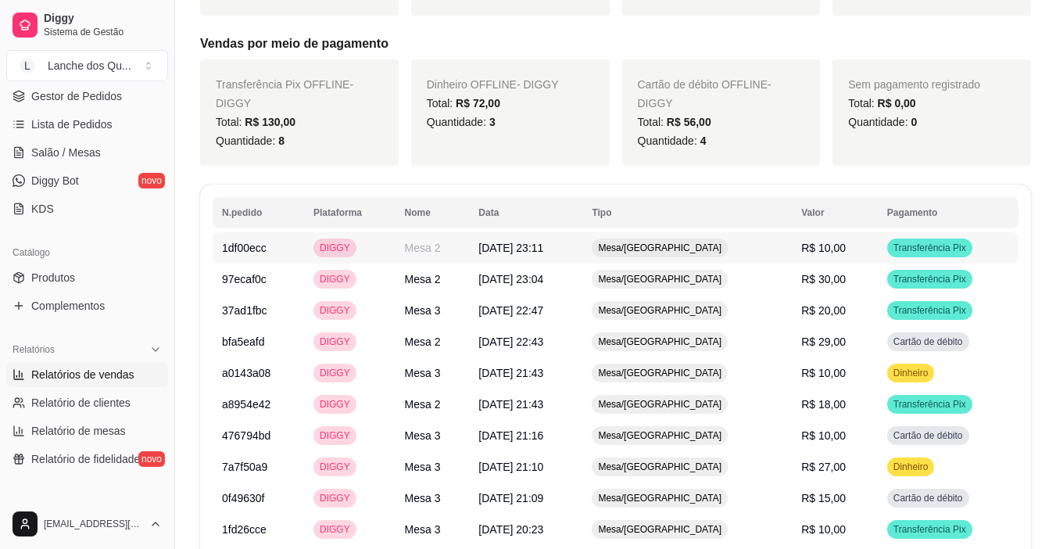
click at [915, 254] on div "Transferência Pix" at bounding box center [929, 247] width 85 height 19
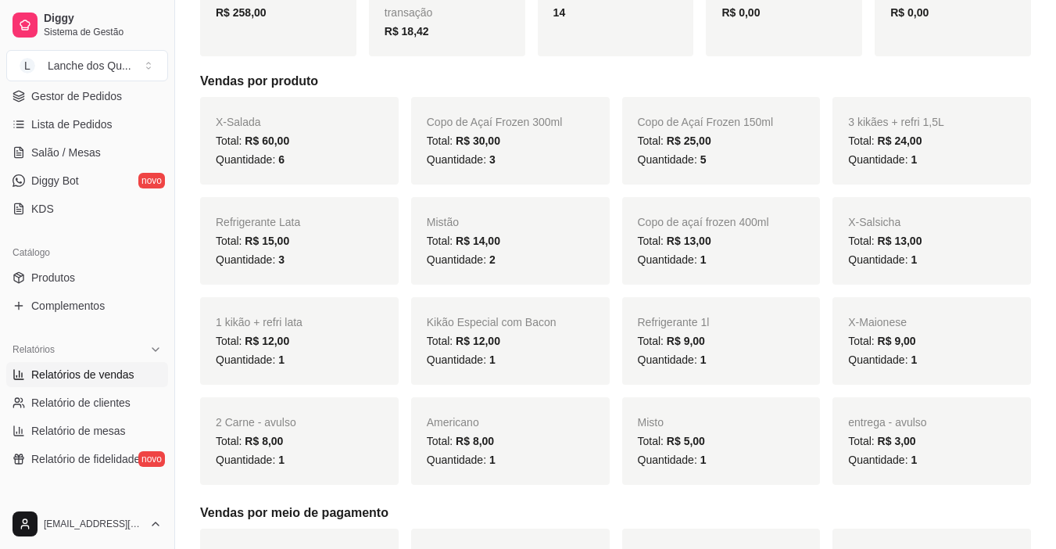
scroll to position [0, 0]
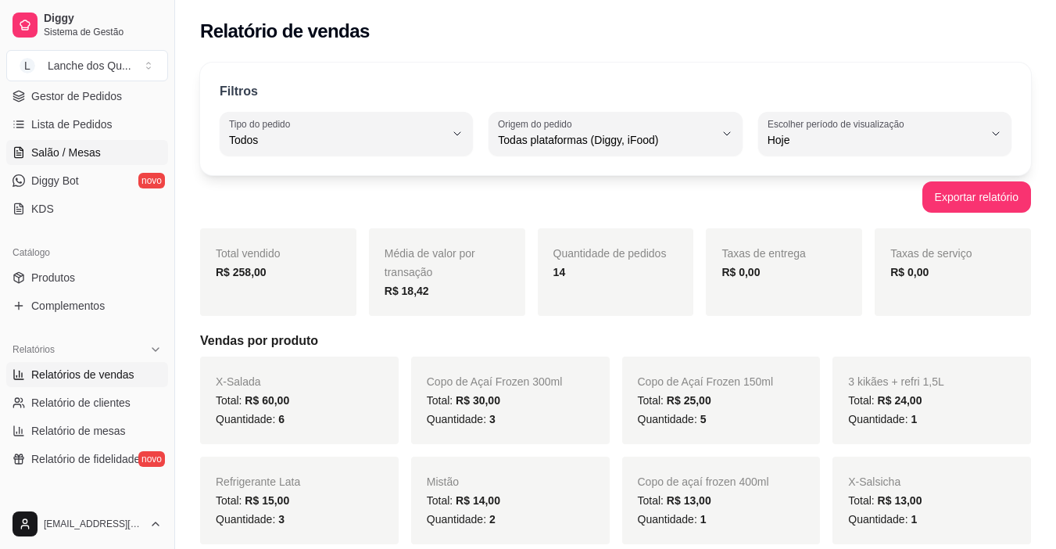
click at [59, 156] on span "Salão / Mesas" at bounding box center [66, 153] width 70 height 16
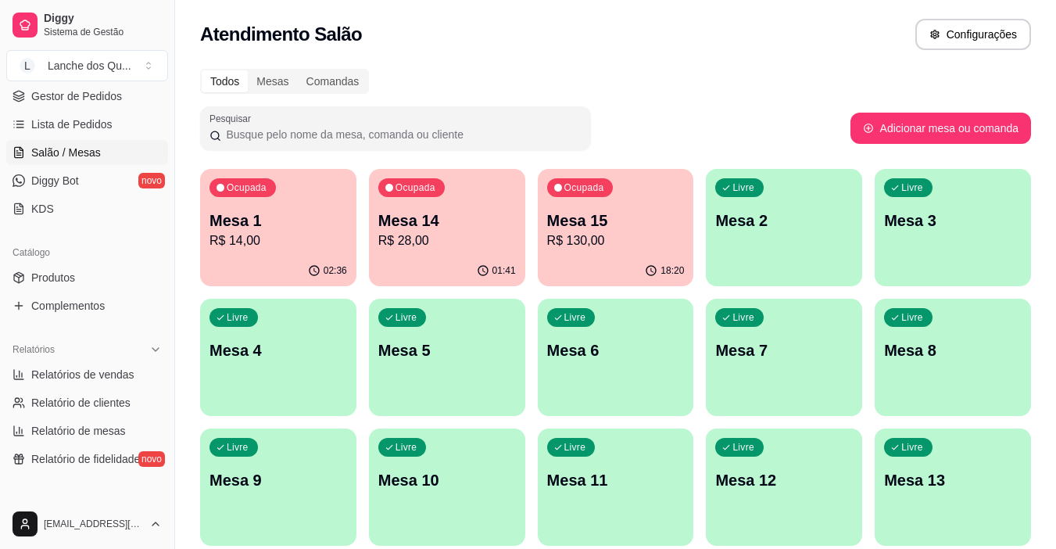
click at [276, 242] on p "R$ 14,00" at bounding box center [278, 240] width 138 height 19
click at [482, 240] on p "R$ 28,00" at bounding box center [447, 240] width 138 height 19
click at [633, 260] on div "18:20" at bounding box center [616, 270] width 152 height 30
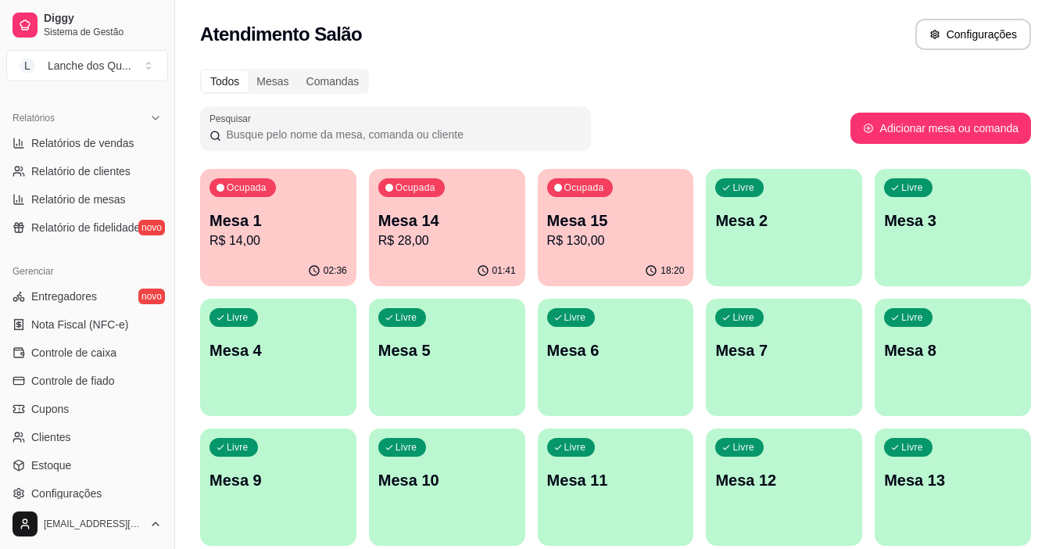
scroll to position [469, 0]
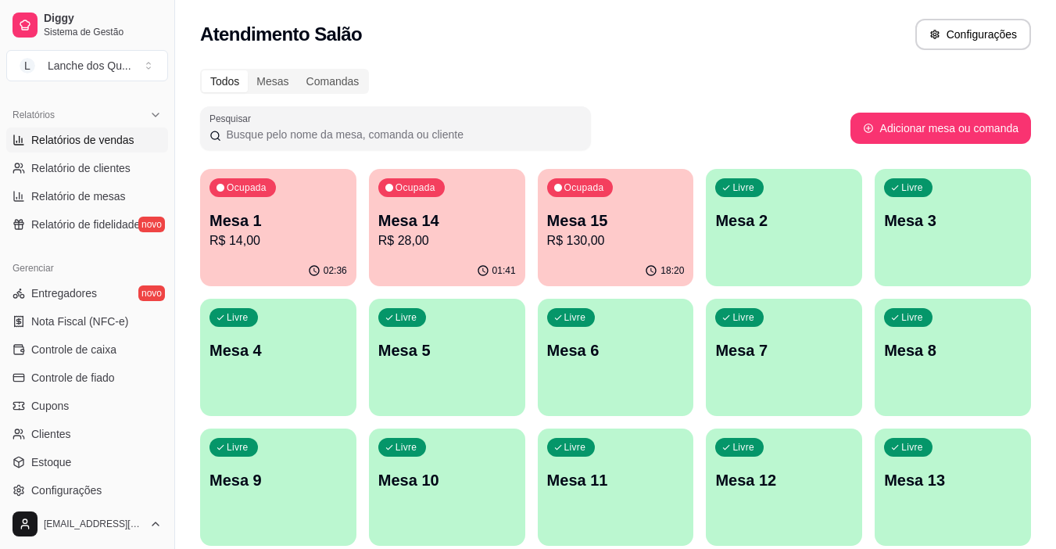
click at [94, 138] on span "Relatórios de vendas" at bounding box center [82, 140] width 103 height 16
select select "ALL"
select select "0"
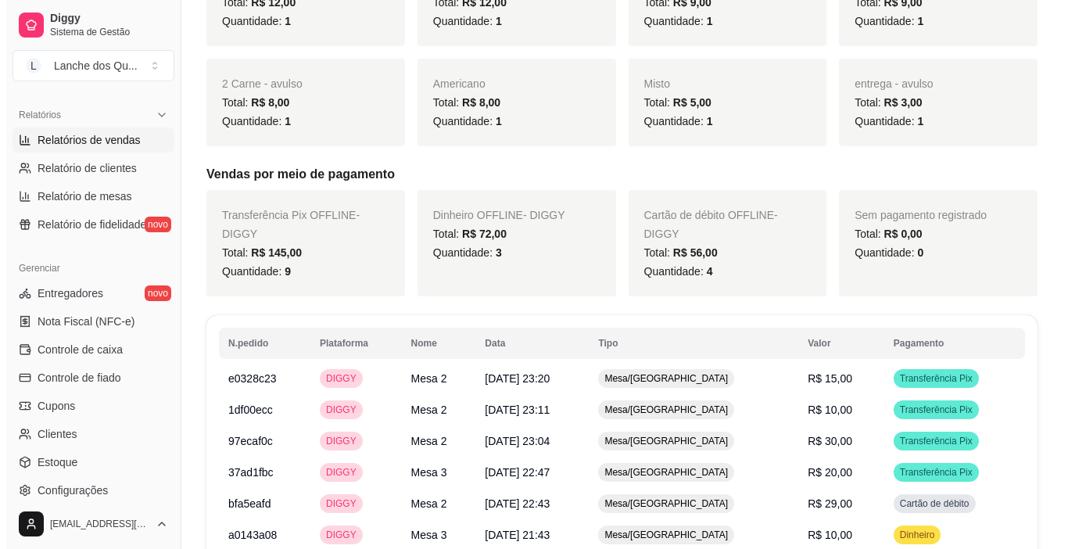
scroll to position [625, 0]
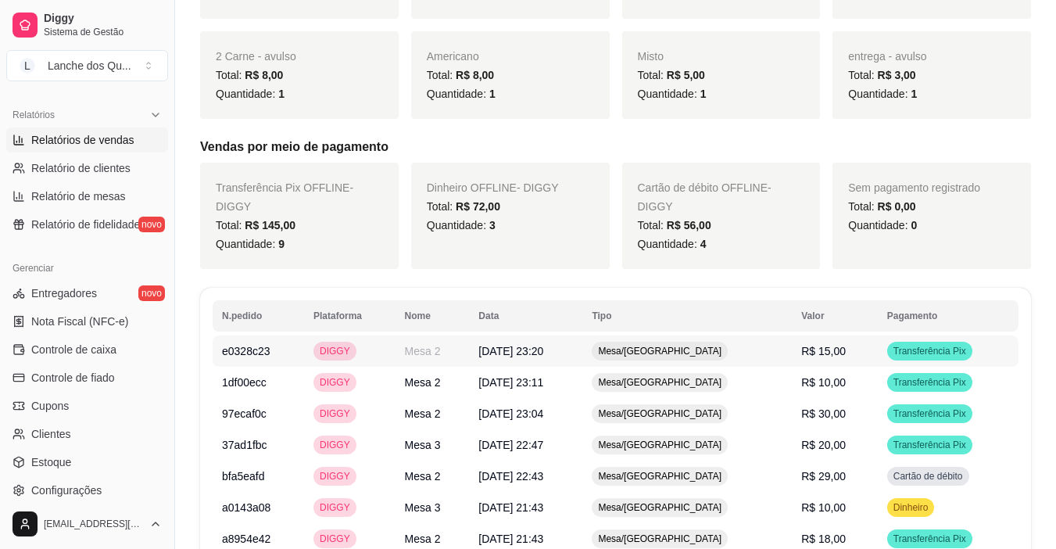
click at [890, 348] on span "Transferência Pix" at bounding box center [929, 351] width 79 height 13
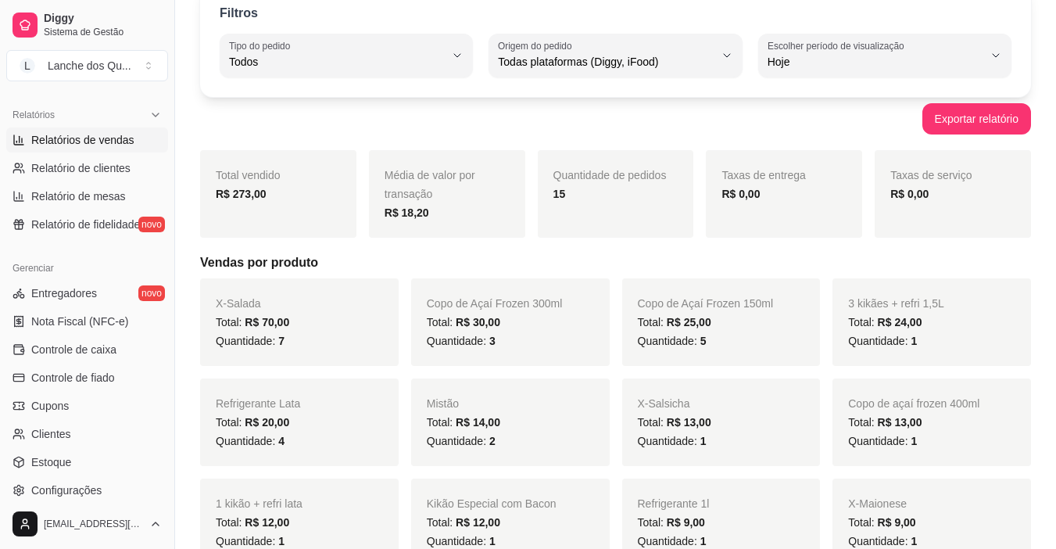
scroll to position [0, 0]
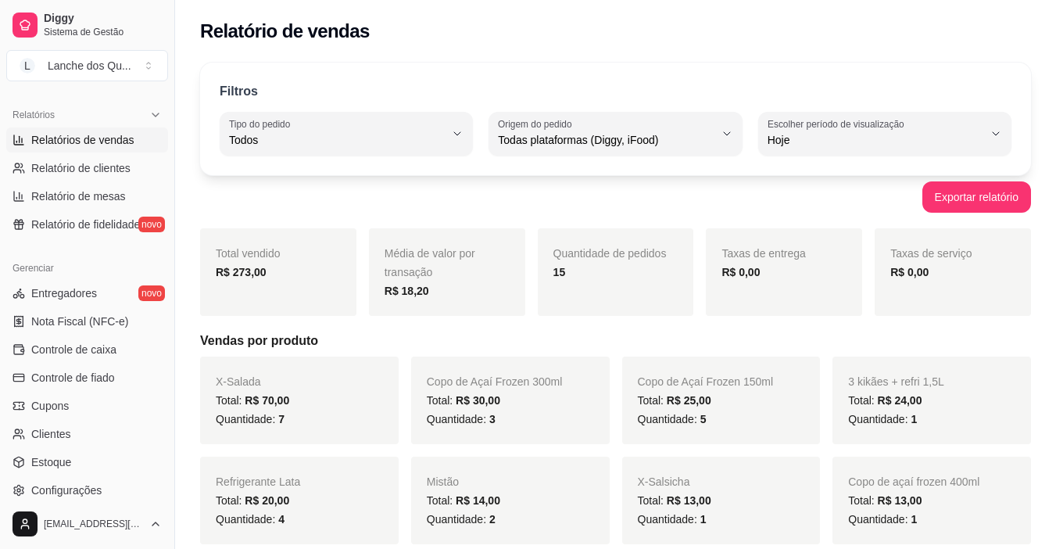
click at [621, 173] on div "Filtros ALL Tipo do pedido Todos Entrega Retirada Mesa Consumo local Tipo do pe…" at bounding box center [615, 119] width 831 height 113
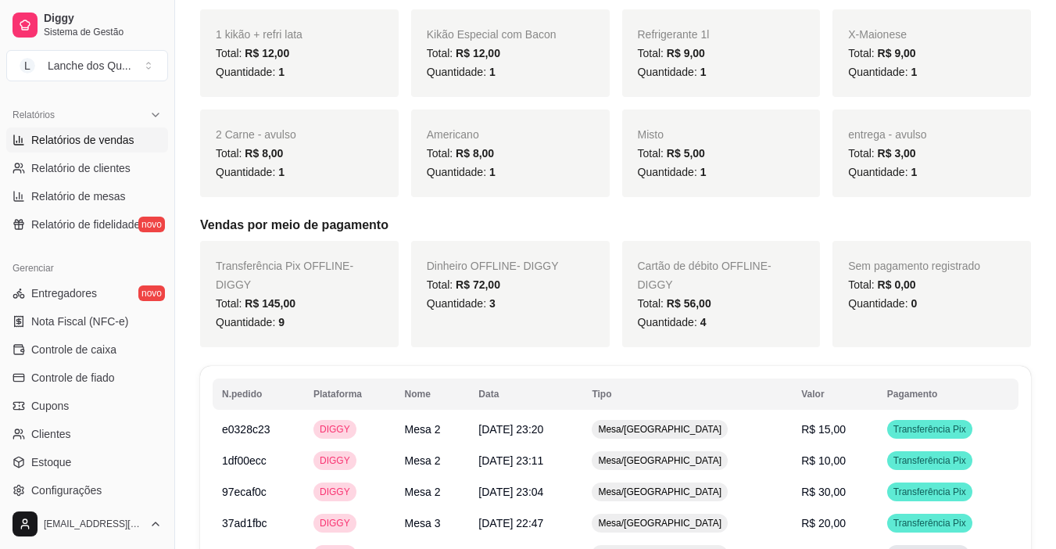
click at [485, 319] on div "Dinheiro OFFLINE - DIGGY Total: R$ 72,00 Quantidade: 3" at bounding box center [510, 294] width 199 height 106
click at [530, 313] on div "Dinheiro OFFLINE - DIGGY Total: R$ 72,00 Quantidade: 3" at bounding box center [510, 294] width 199 height 106
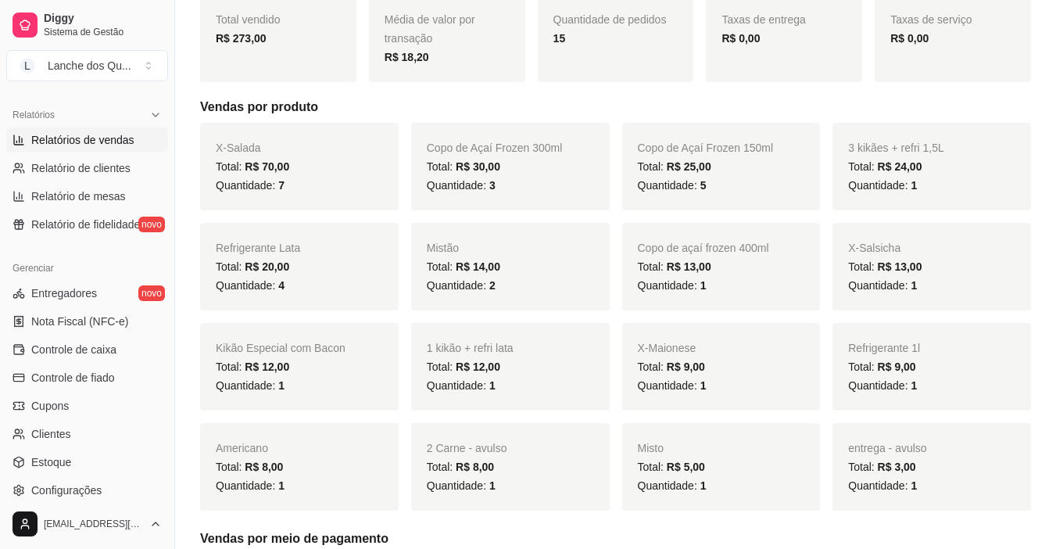
scroll to position [391, 0]
